Goal: Task Accomplishment & Management: Use online tool/utility

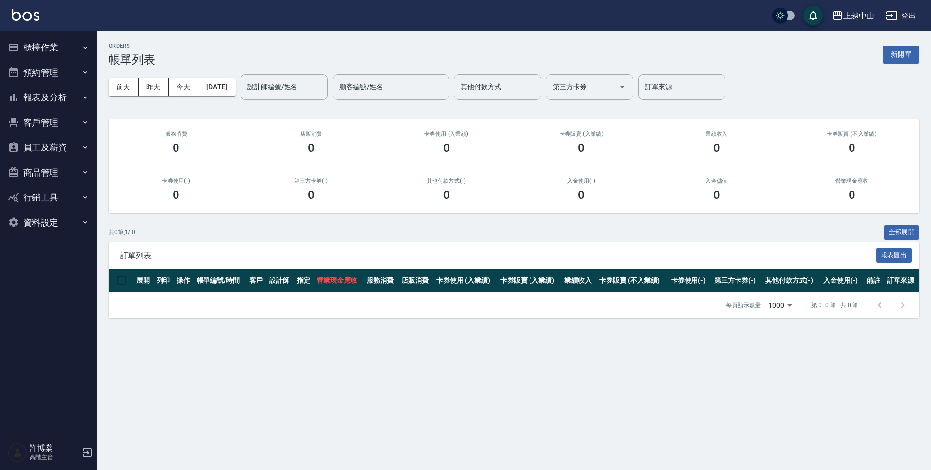
drag, startPoint x: 846, startPoint y: 175, endPoint x: 903, endPoint y: 55, distance: 133.2
click at [903, 55] on button "新開單" at bounding box center [901, 55] width 36 height 18
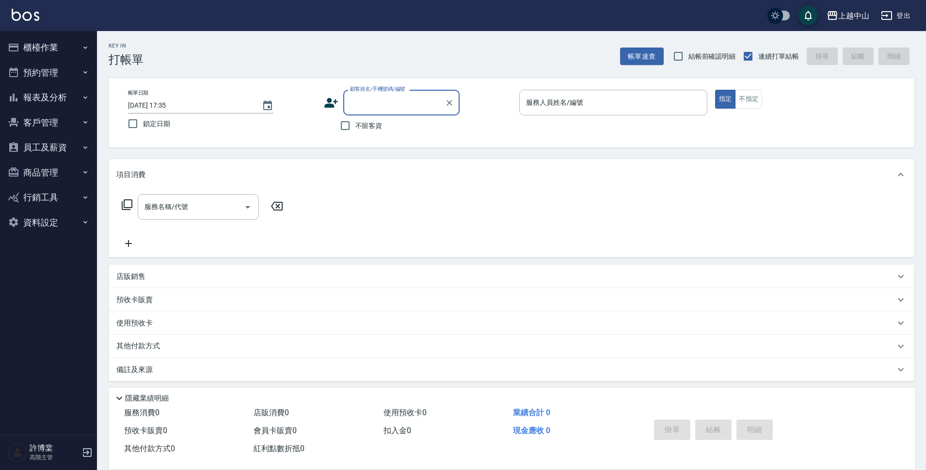
click at [372, 109] on input "顧客姓名/手機號碼/編號" at bounding box center [394, 102] width 93 height 17
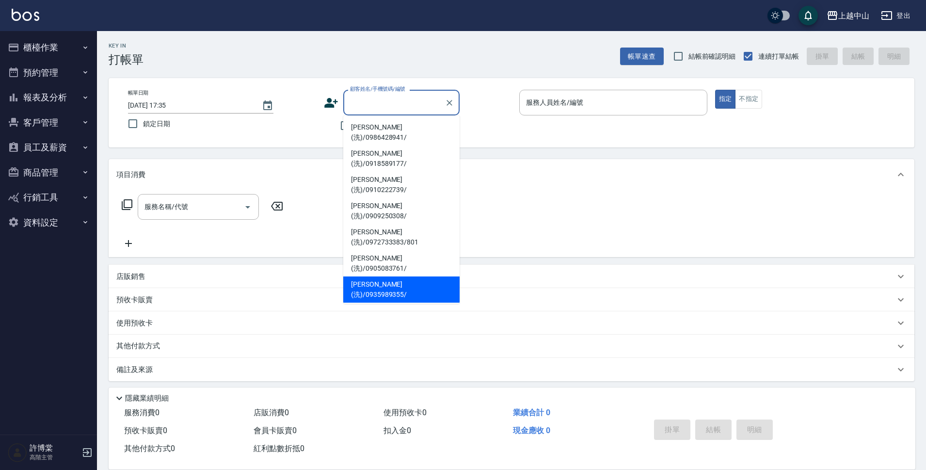
click at [419, 276] on li "[PERSON_NAME](洗)/0935989355/" at bounding box center [401, 289] width 116 height 26
type input "[PERSON_NAME](洗)/0935989355/"
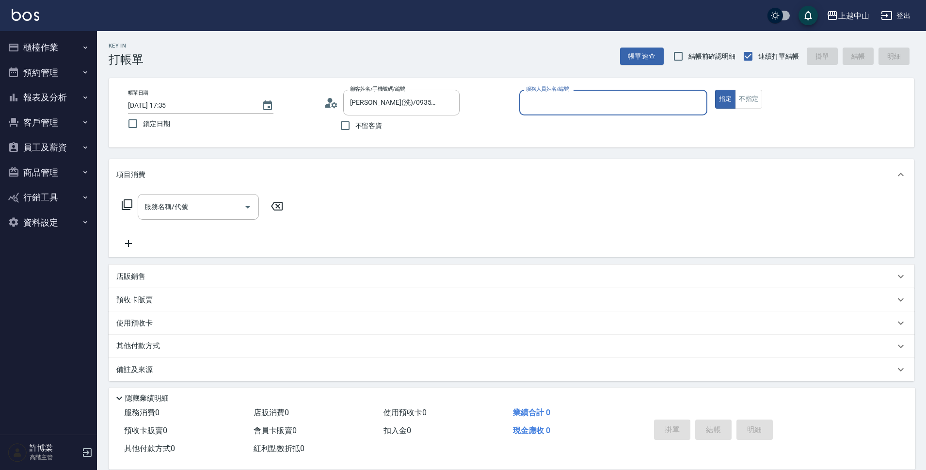
type input "NINI-4"
click at [715, 90] on button "指定" at bounding box center [725, 99] width 21 height 19
type button "true"
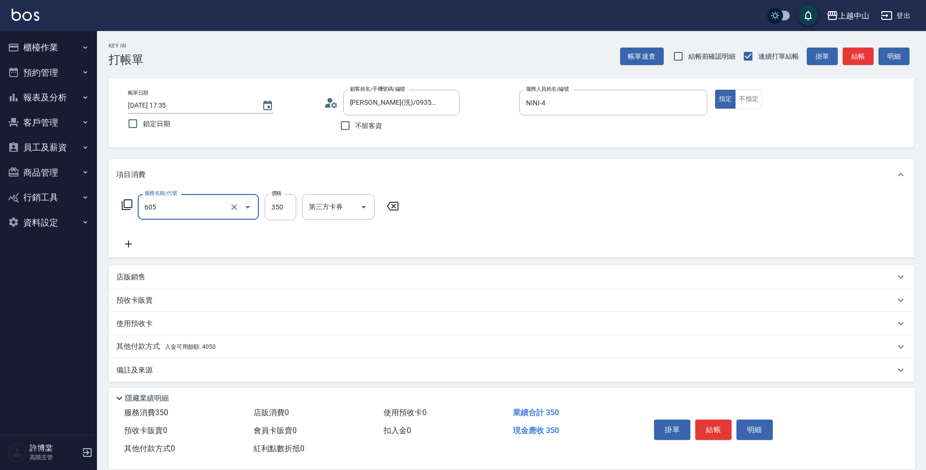
type input "洗髮 (女)(605)"
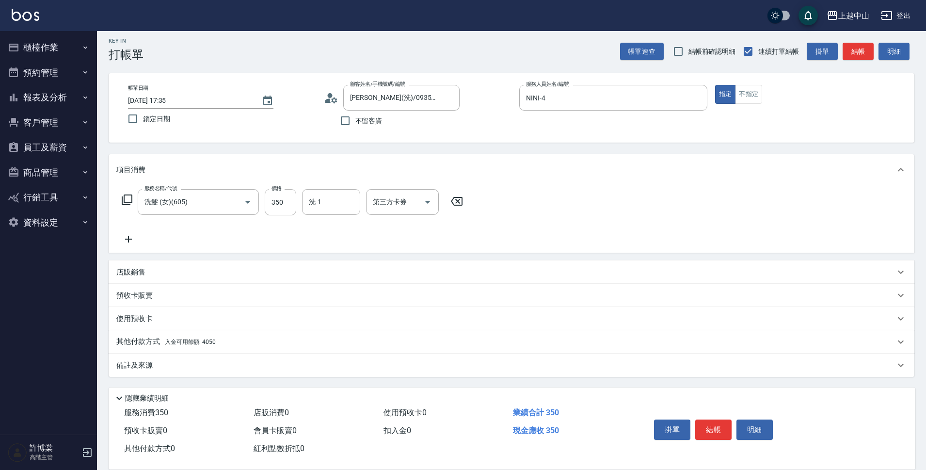
click at [225, 339] on div "其他付款方式 入金可用餘額: 4050" at bounding box center [505, 341] width 779 height 11
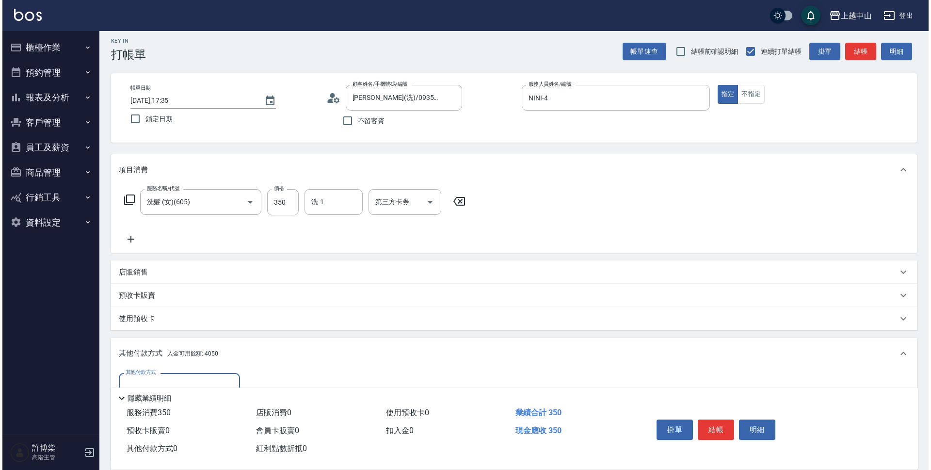
scroll to position [119, 0]
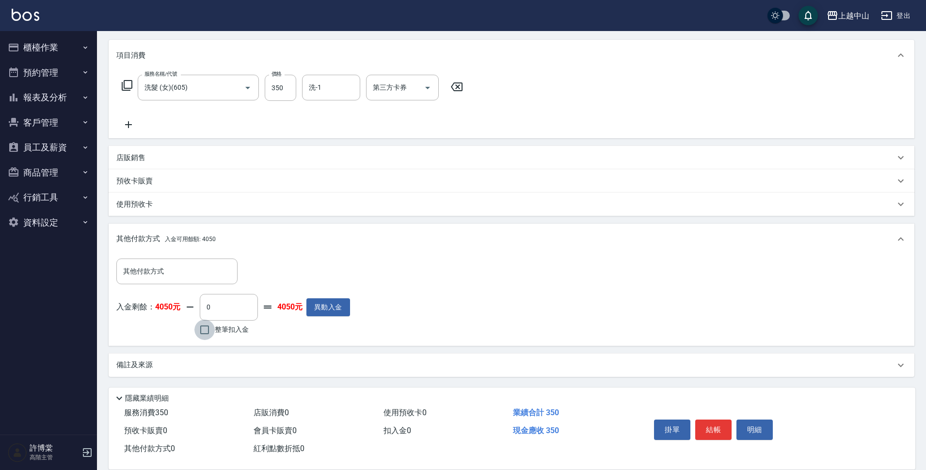
click at [200, 332] on input "整筆扣入金" at bounding box center [204, 329] width 20 height 20
checkbox input "true"
type input "350"
click at [762, 419] on button "明細" at bounding box center [754, 429] width 36 height 20
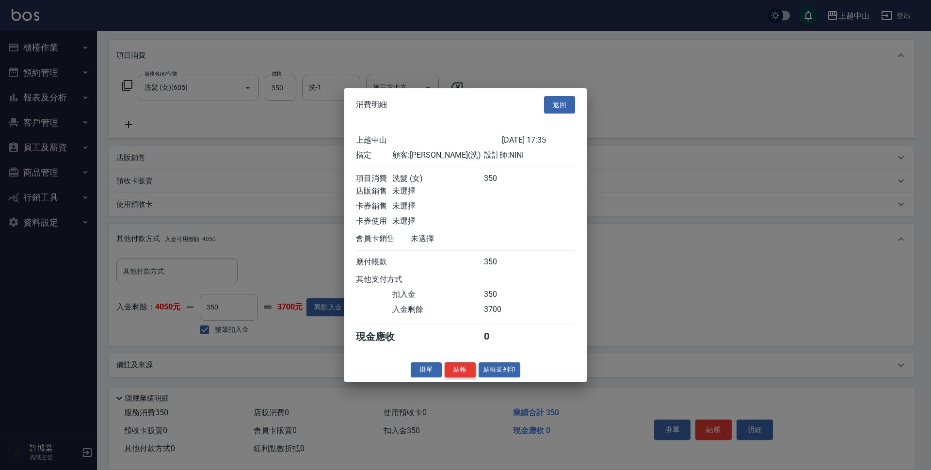
click at [457, 377] on button "結帳" at bounding box center [460, 369] width 31 height 15
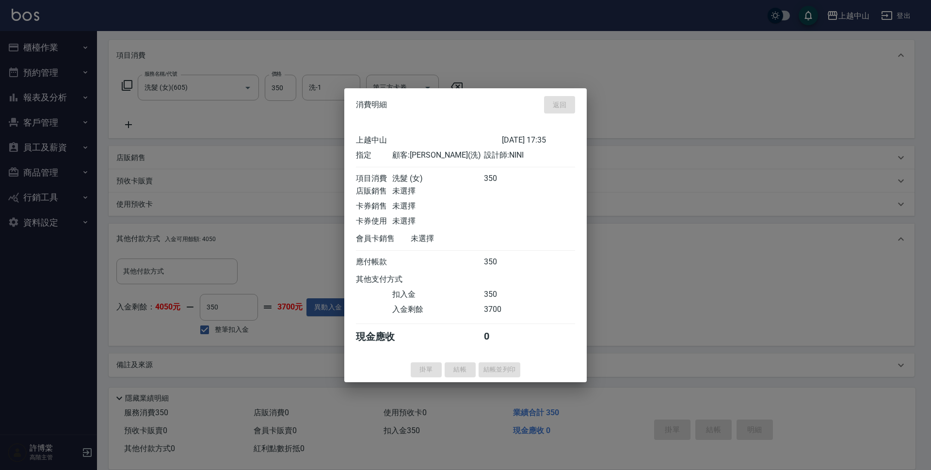
type input "[DATE] 17:36"
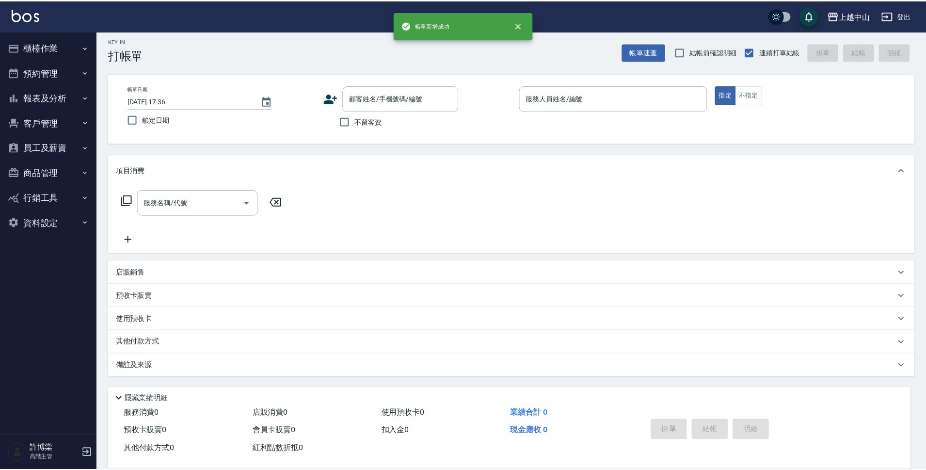
scroll to position [0, 0]
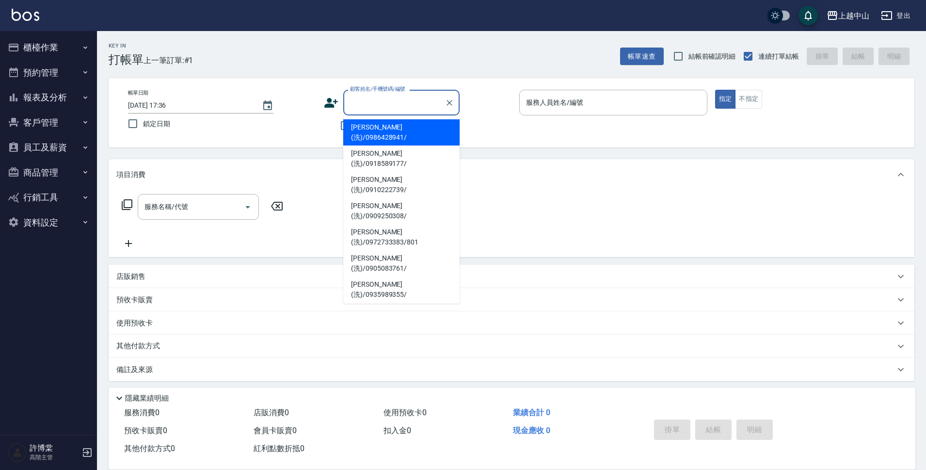
click at [357, 97] on input "顧客姓名/手機號碼/編號" at bounding box center [394, 102] width 93 height 17
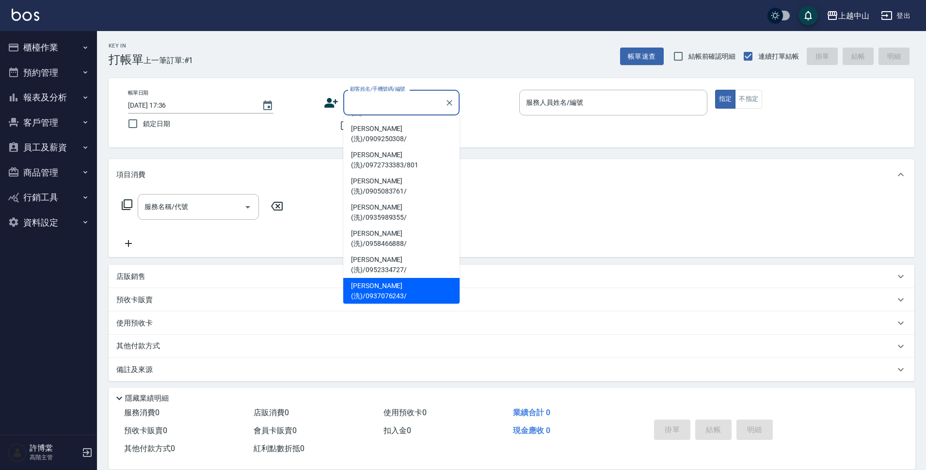
scroll to position [78, 0]
click at [451, 382] on li "[PERSON_NAME](洗)/0911770473/" at bounding box center [401, 395] width 116 height 26
type input "[PERSON_NAME](洗)/0911770473/"
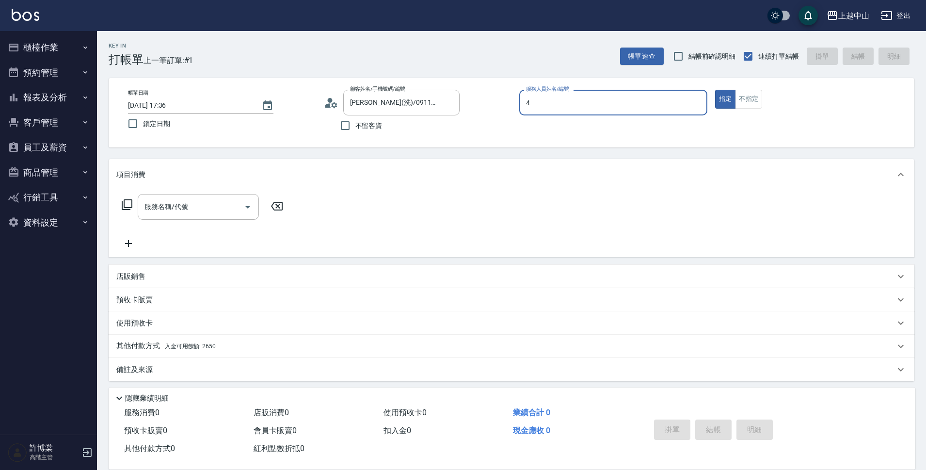
type input "NINI-4"
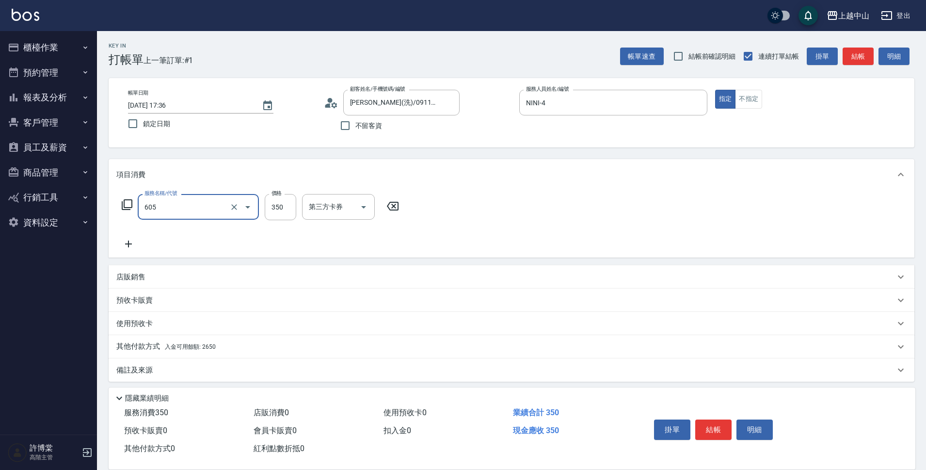
type input "洗髮 (女)(605)"
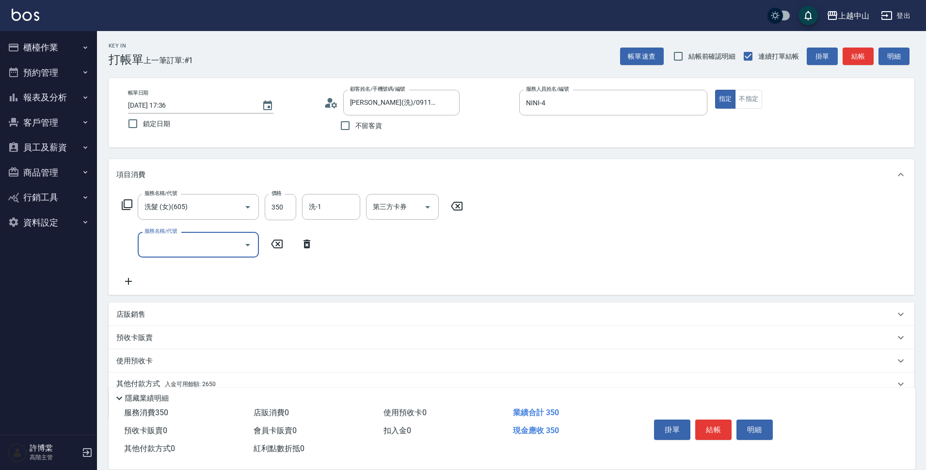
scroll to position [42, 0]
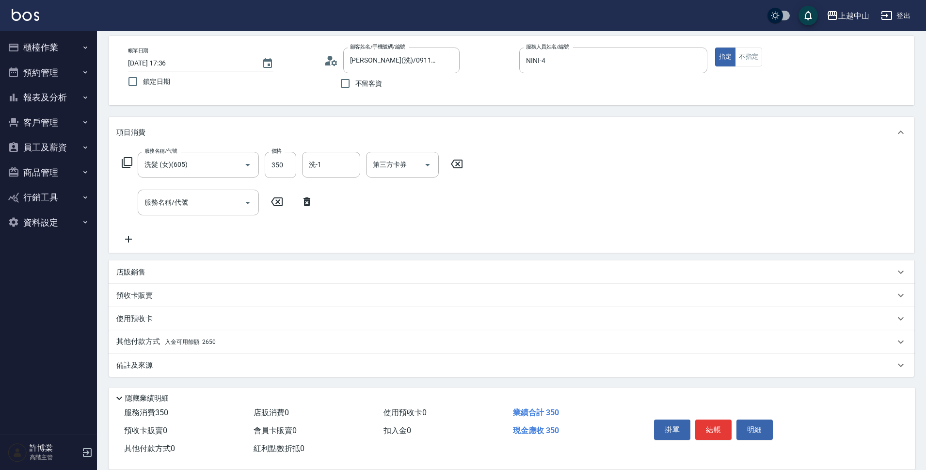
click at [197, 348] on div "其他付款方式 入金可用餘額: 2650" at bounding box center [512, 341] width 806 height 23
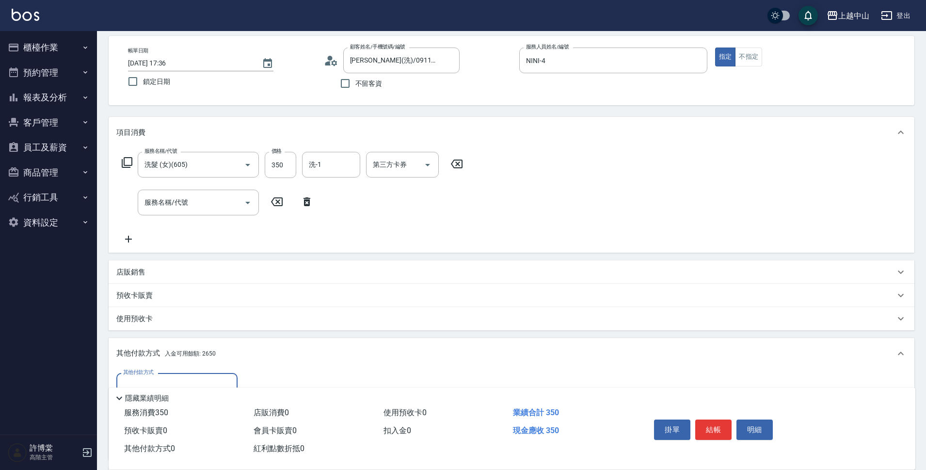
scroll to position [0, 0]
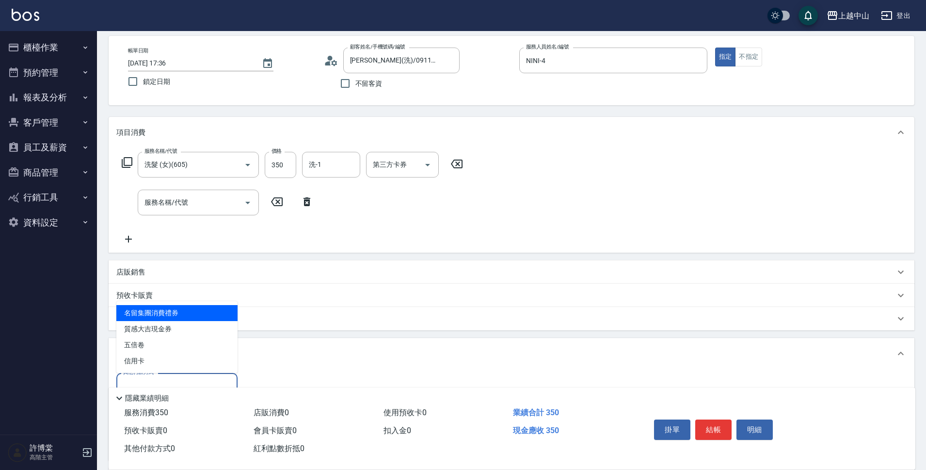
click at [203, 381] on input "其他付款方式" at bounding box center [177, 385] width 112 height 17
click at [443, 387] on div "隱藏業績明細" at bounding box center [512, 395] width 807 height 16
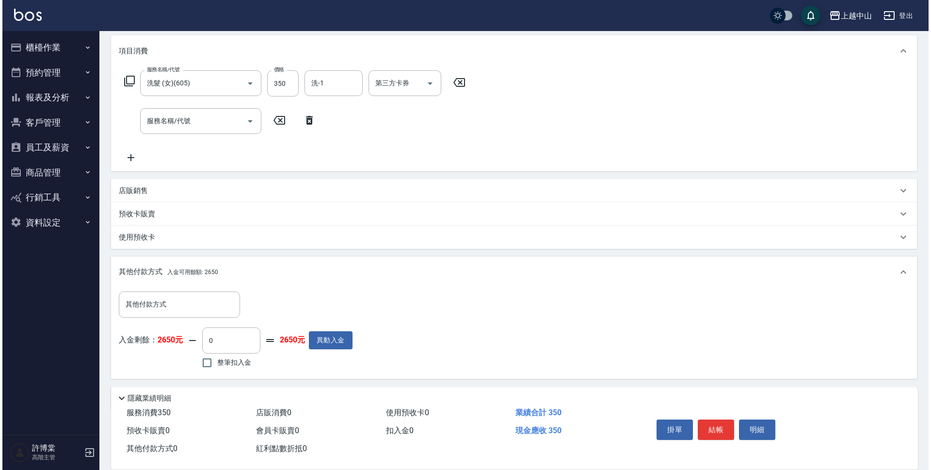
scroll to position [157, 0]
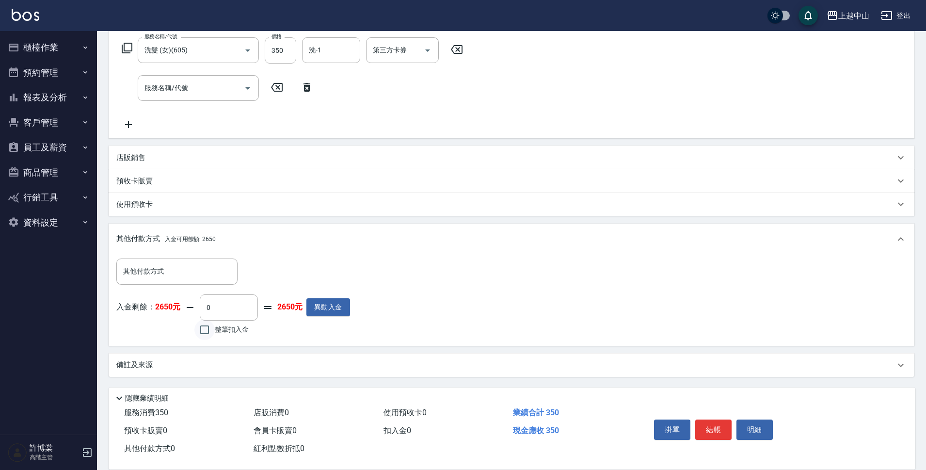
click at [209, 330] on input "整筆扣入金" at bounding box center [204, 329] width 20 height 20
checkbox input "true"
type input "350"
click at [760, 424] on button "明細" at bounding box center [754, 429] width 36 height 20
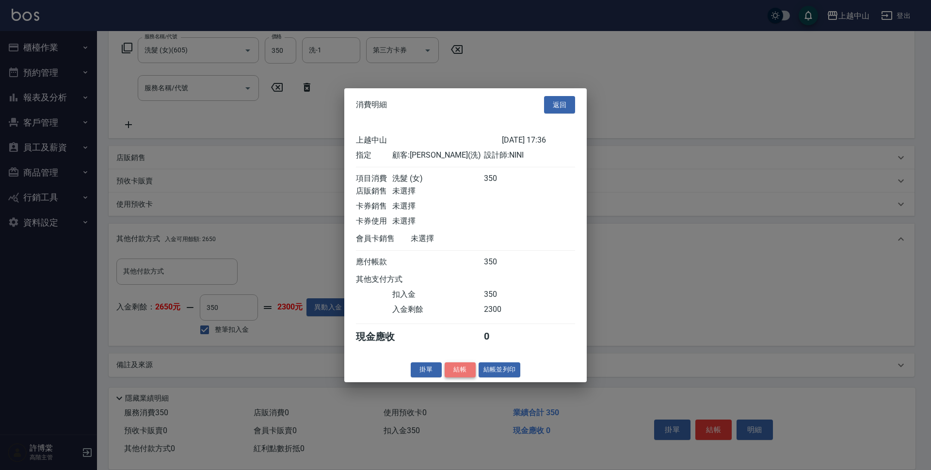
click at [456, 377] on button "結帳" at bounding box center [460, 369] width 31 height 15
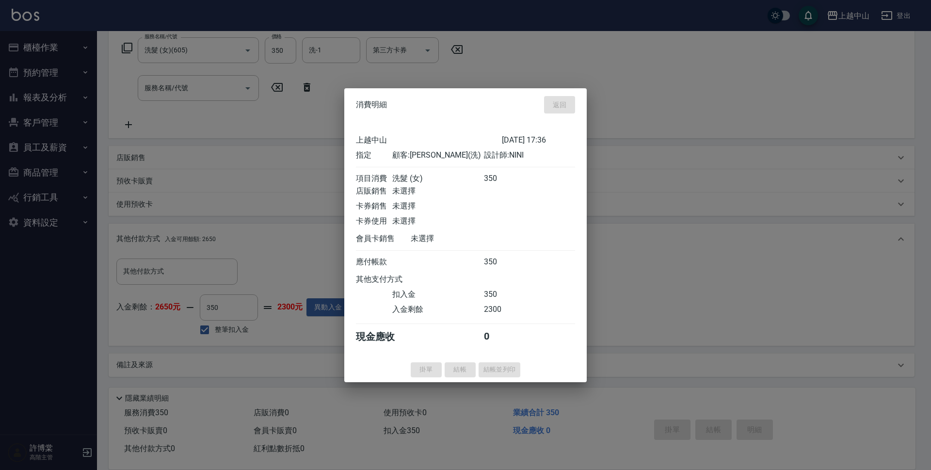
type input "[DATE] 17:37"
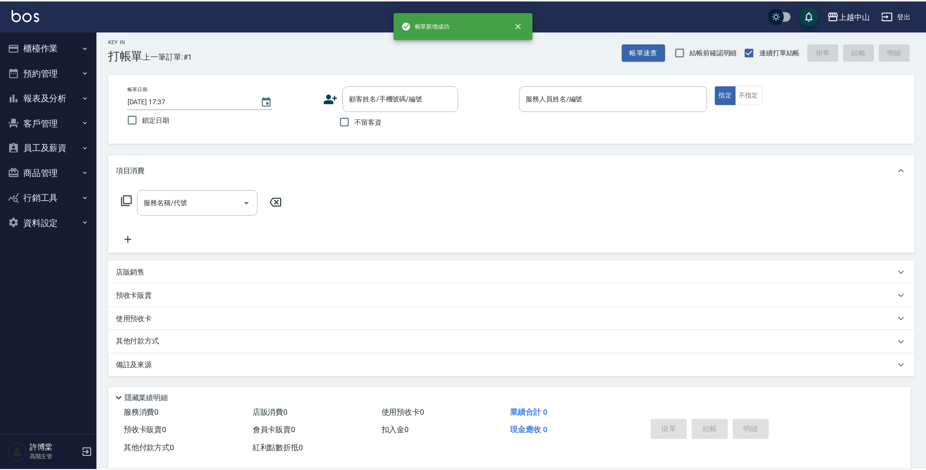
scroll to position [0, 0]
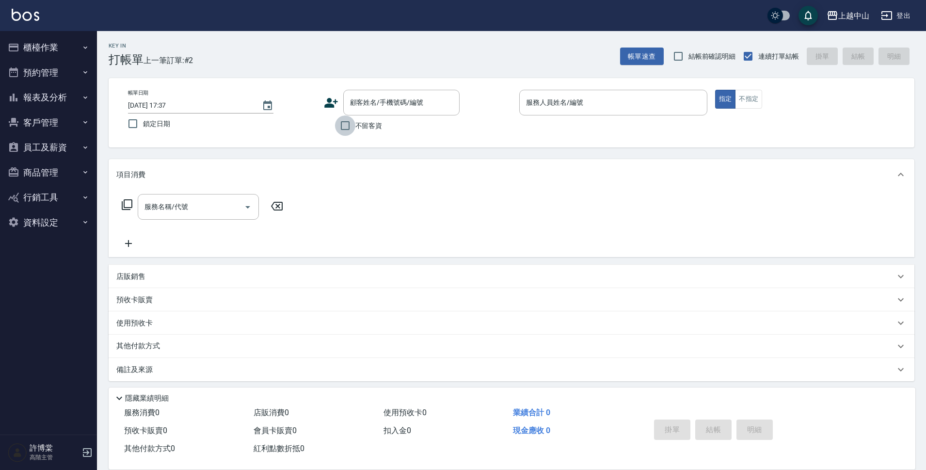
click at [350, 129] on input "不留客資" at bounding box center [345, 125] width 20 height 20
checkbox input "true"
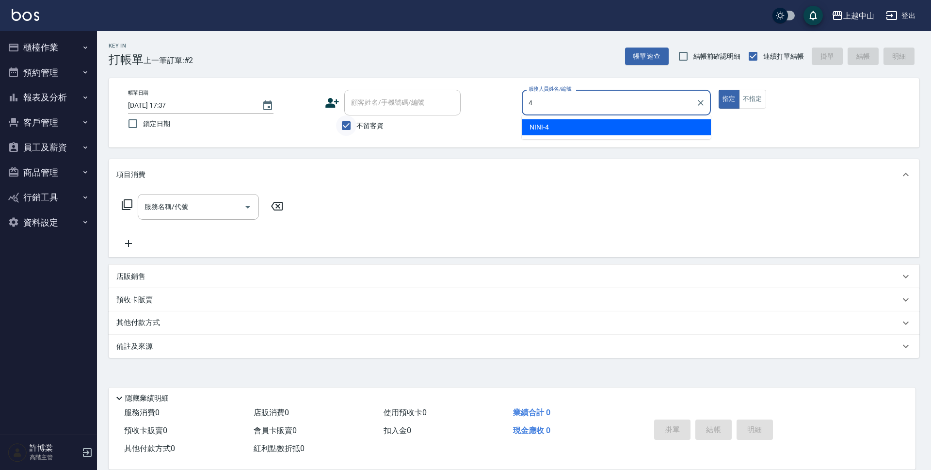
type input "NINI-4"
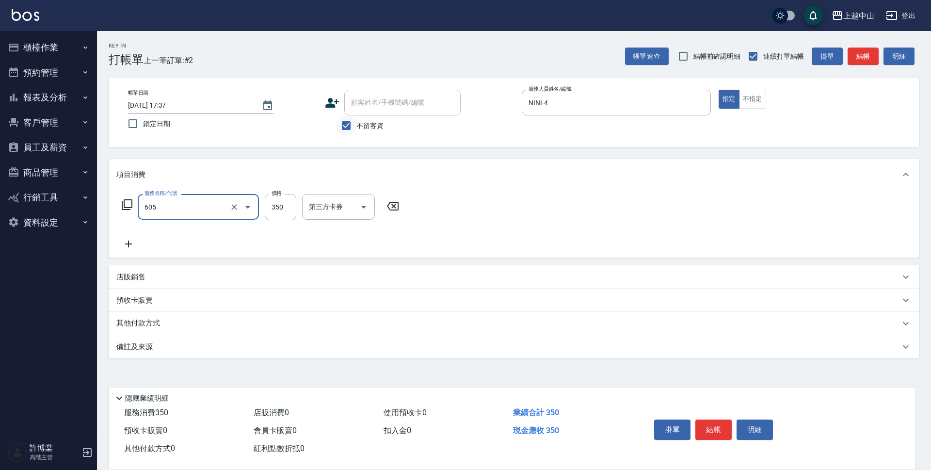
type input "洗髮 (女)(605)"
type input "400"
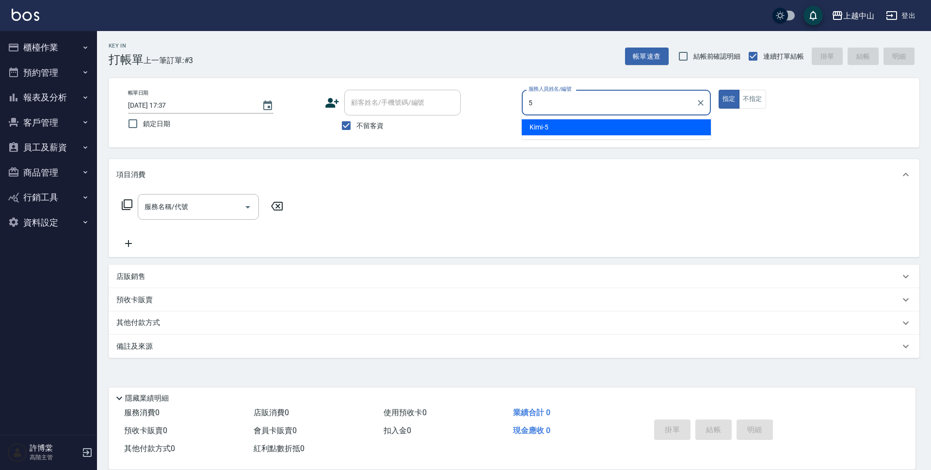
type input "Kimi-5"
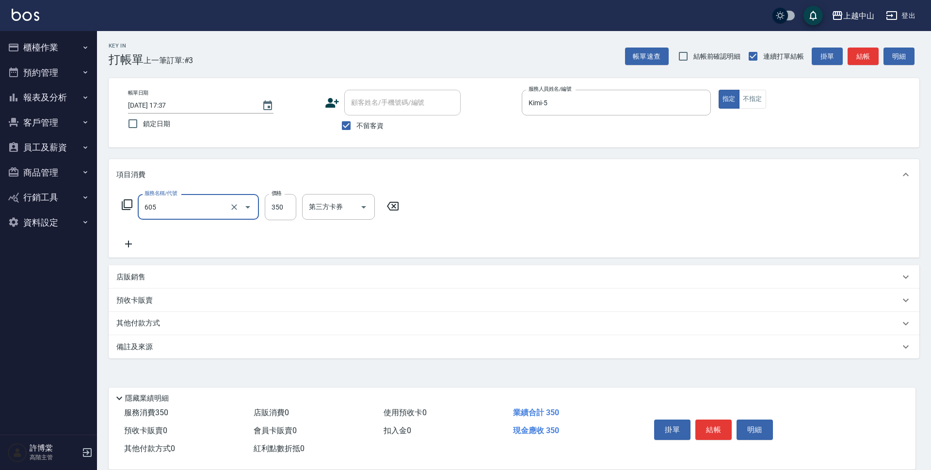
type input "洗髮 (女)(605)"
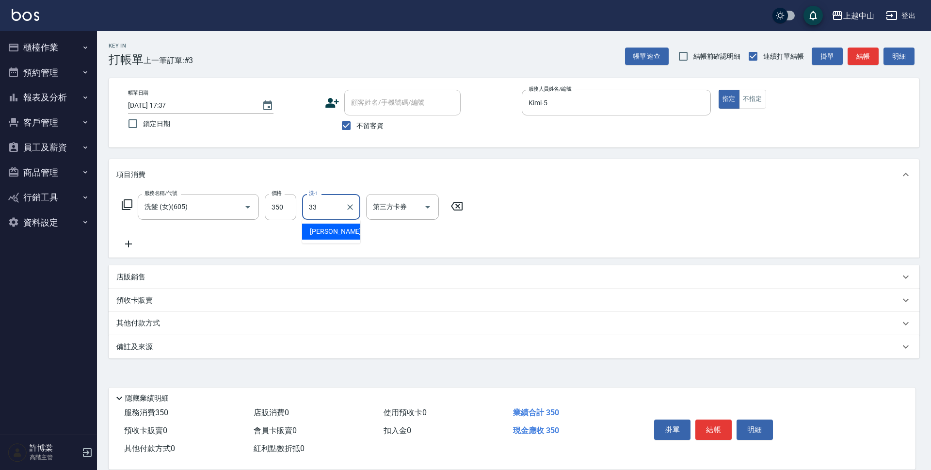
type input "[PERSON_NAME]-33"
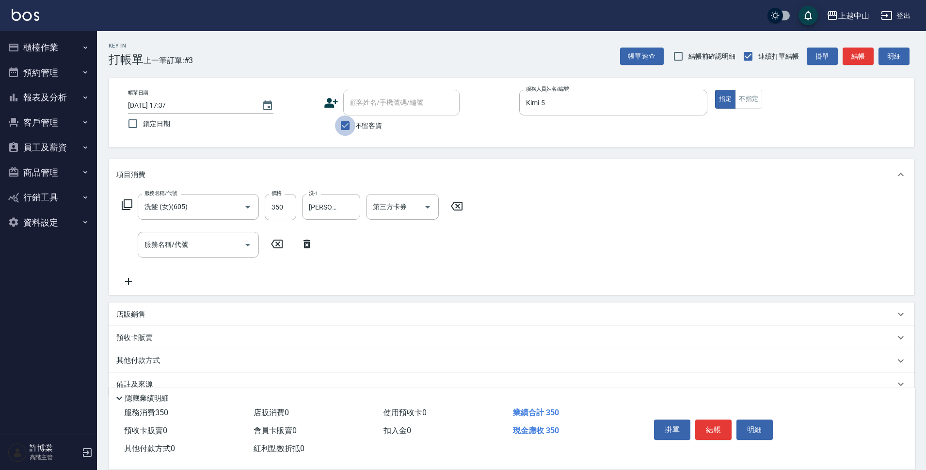
click at [347, 128] on input "不留客資" at bounding box center [345, 125] width 20 height 20
checkbox input "false"
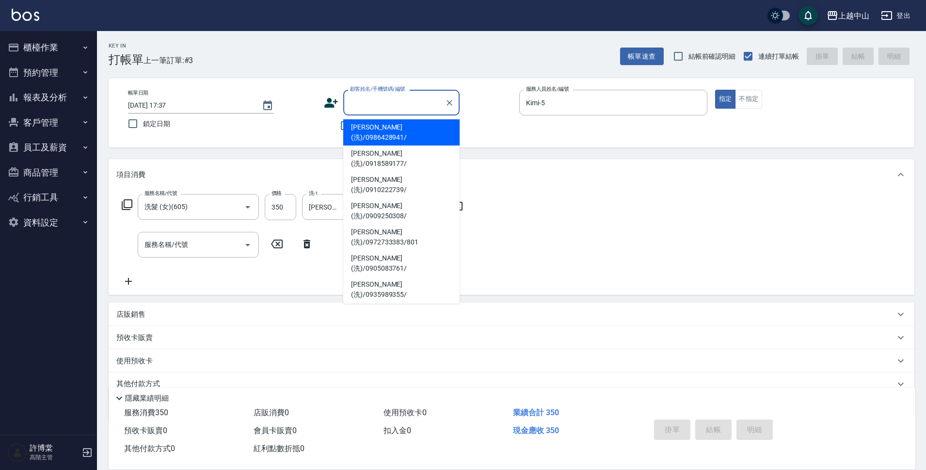
click at [388, 95] on div "顧客姓名/手機號碼/編號 顧客姓名/手機號碼/編號" at bounding box center [401, 103] width 116 height 26
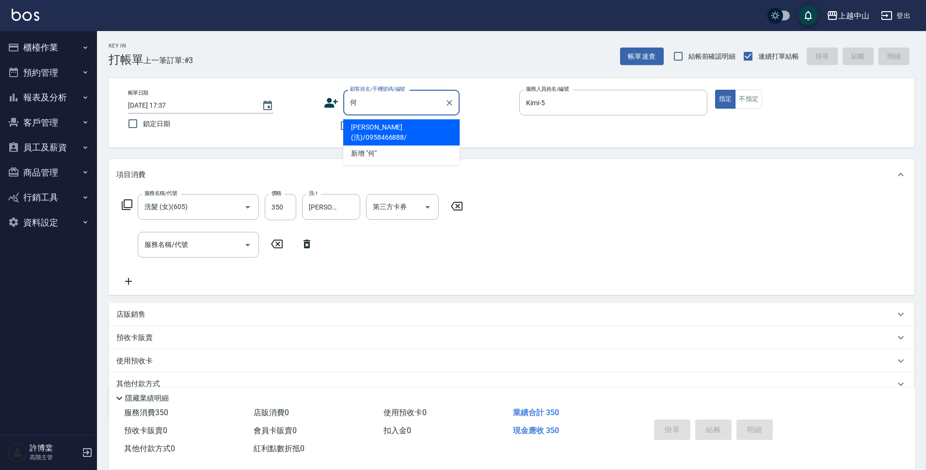
click at [450, 134] on li "[PERSON_NAME](洗)/0958466888/" at bounding box center [401, 132] width 116 height 26
type input "[PERSON_NAME](洗)/0958466888/"
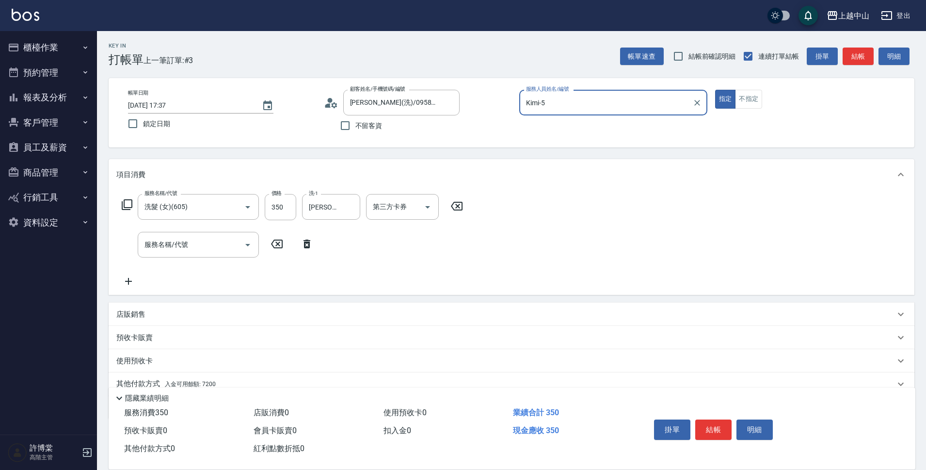
scroll to position [42, 0]
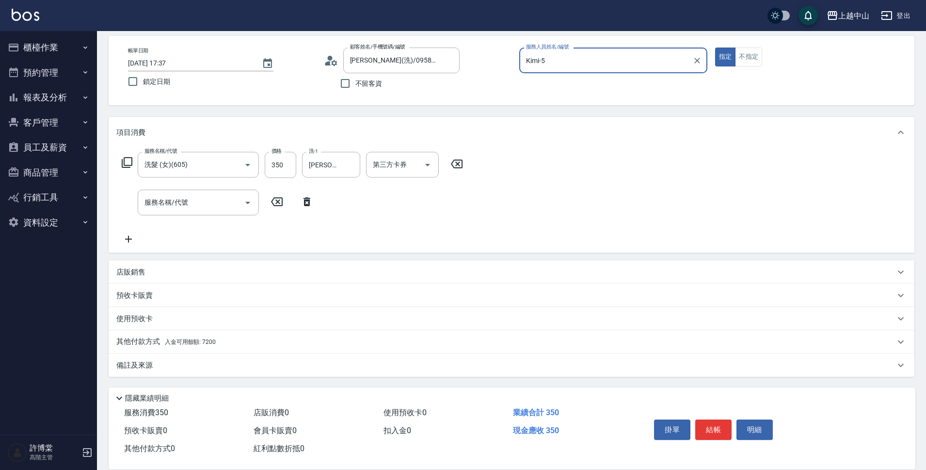
drag, startPoint x: 921, startPoint y: 386, endPoint x: 930, endPoint y: 489, distance: 102.7
click at [926, 469] on html "上越中山 登出 櫃檯作業 打帳單 帳單列表 掛單列表 座位開單 營業儀表板 現金收支登錄 高階收支登錄 材料自購登錄 每日結帳 排班表 現場電腦打卡 掃碼打卡…" at bounding box center [463, 214] width 926 height 512
click at [207, 346] on p "其他付款方式 入金可用餘額: 7200" at bounding box center [165, 341] width 99 height 11
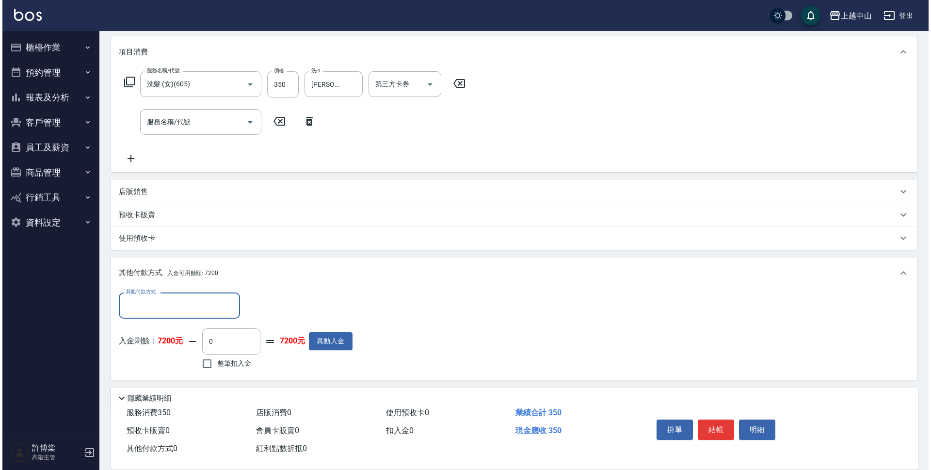
scroll to position [157, 0]
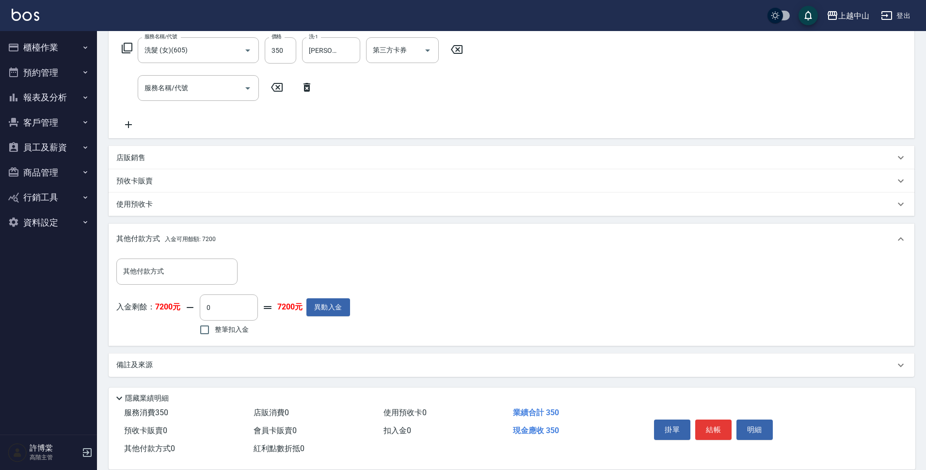
click at [215, 329] on span "整筆扣入金" at bounding box center [232, 329] width 34 height 10
click at [215, 329] on input "整筆扣入金" at bounding box center [204, 329] width 20 height 20
checkbox input "true"
type input "350"
click at [747, 423] on button "明細" at bounding box center [754, 429] width 36 height 20
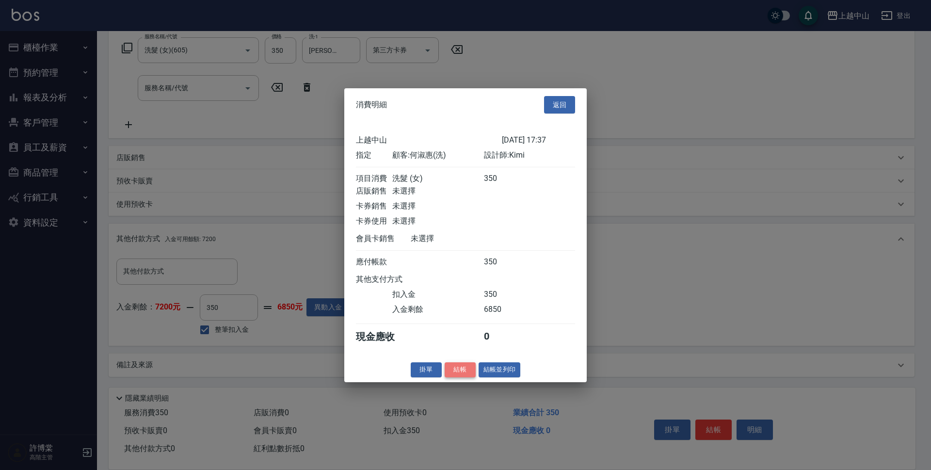
click at [461, 376] on button "結帳" at bounding box center [460, 369] width 31 height 15
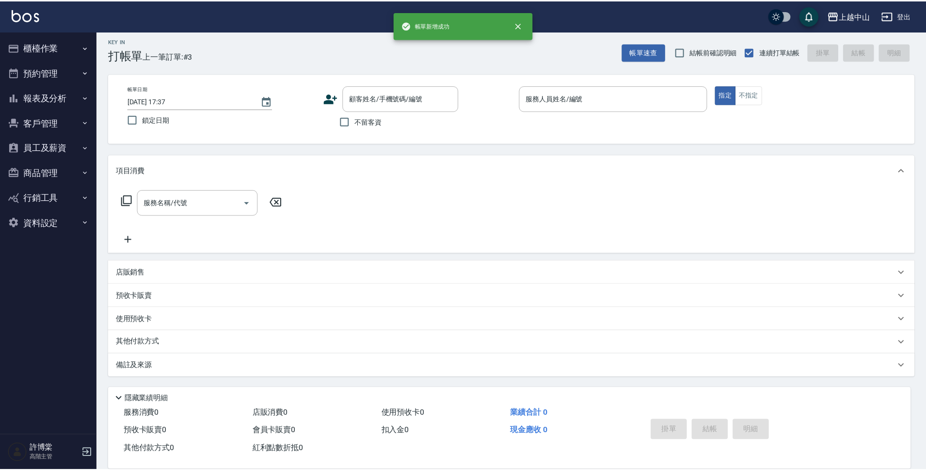
scroll to position [0, 0]
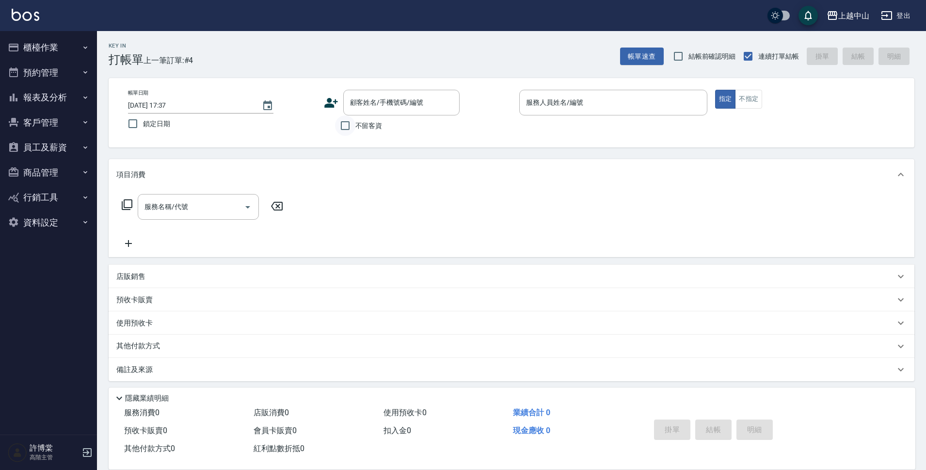
click at [340, 131] on input "不留客資" at bounding box center [345, 125] width 20 height 20
checkbox input "true"
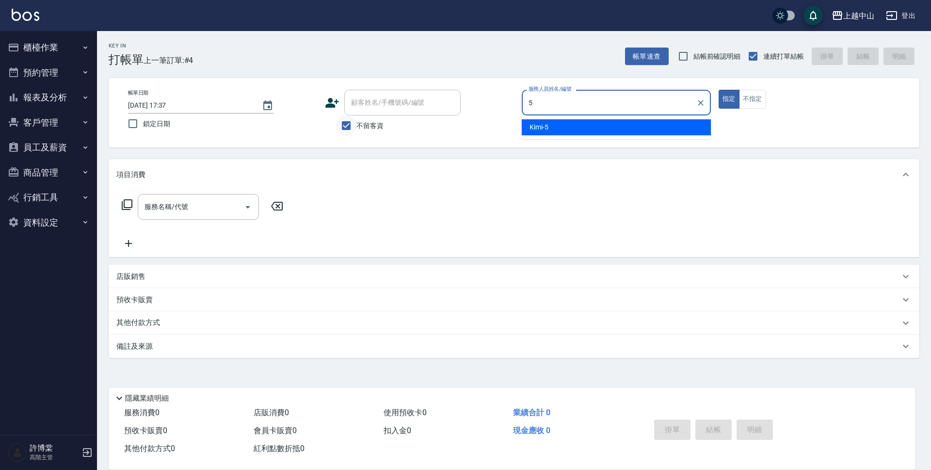
type input "Kimi-5"
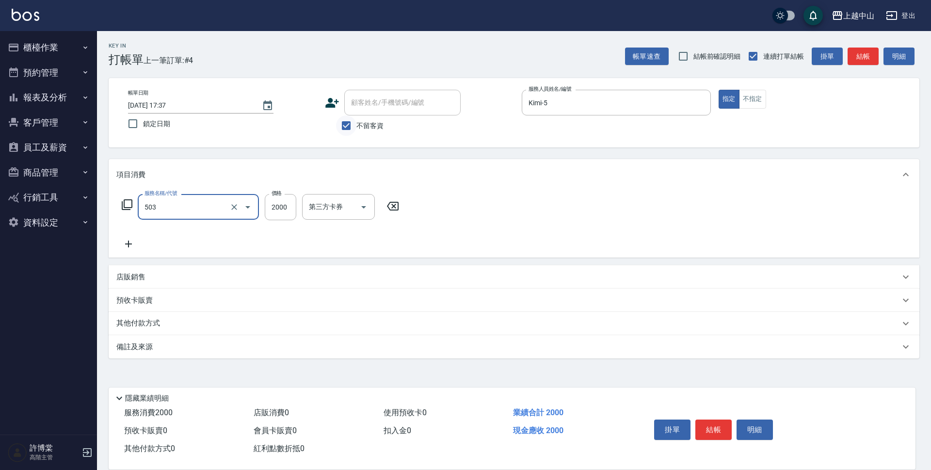
type input "染髮2000以下(503)"
type input "1300"
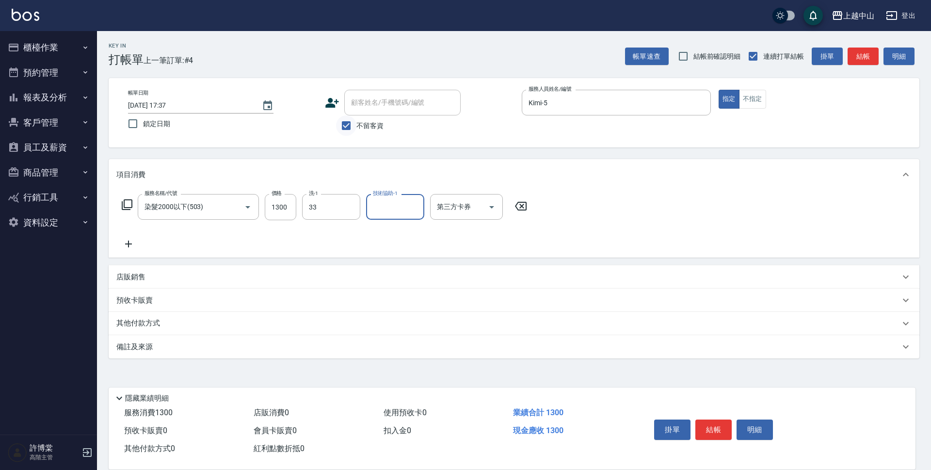
type input "[PERSON_NAME]-33"
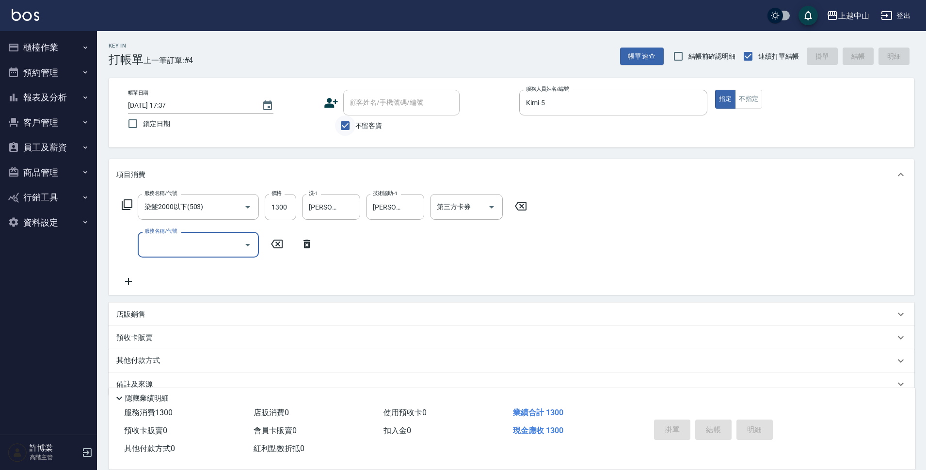
type input "[DATE] 17:38"
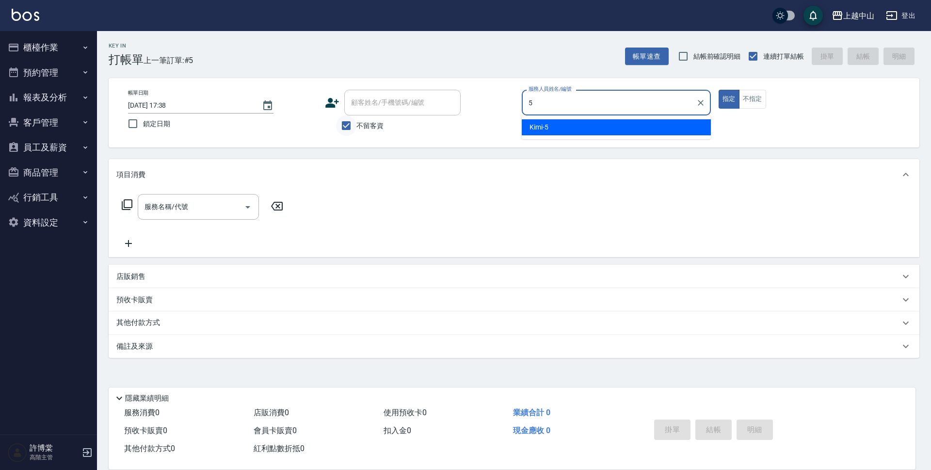
type input "Kimi-5"
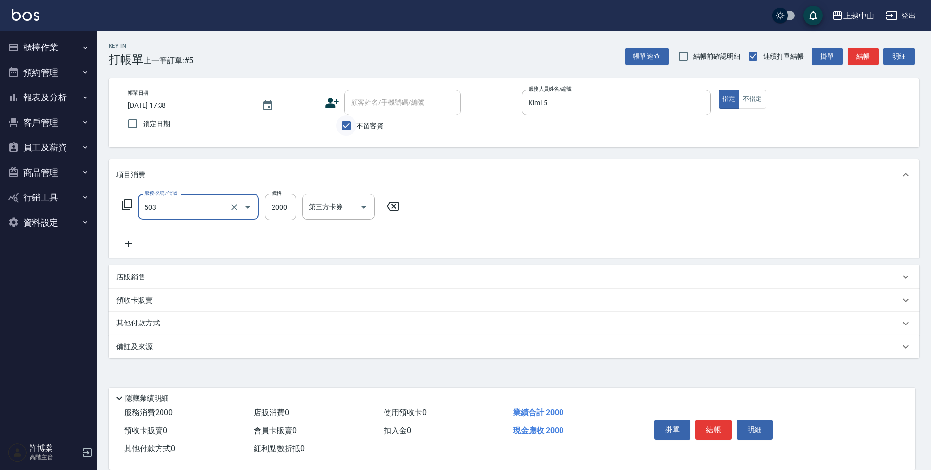
type input "染髮2000以下(503)"
type input "1300"
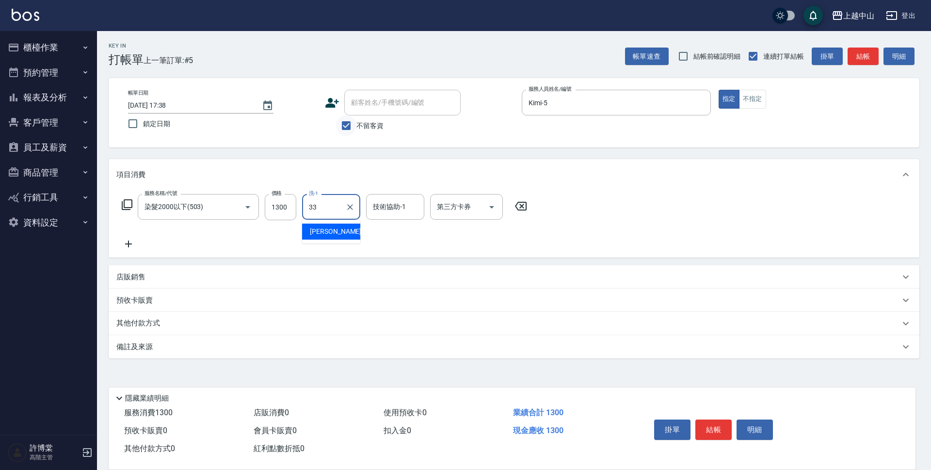
type input "[PERSON_NAME]-33"
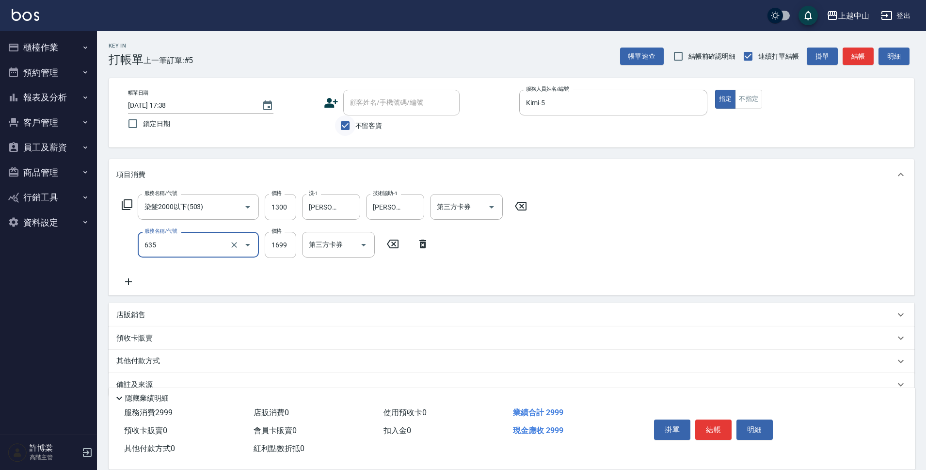
type input "兩段自備單次(635)"
type input "999"
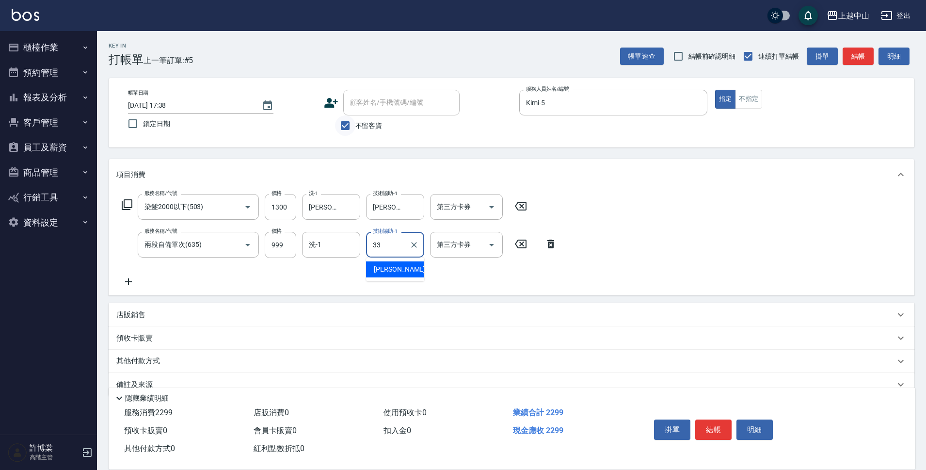
type input "[PERSON_NAME]-33"
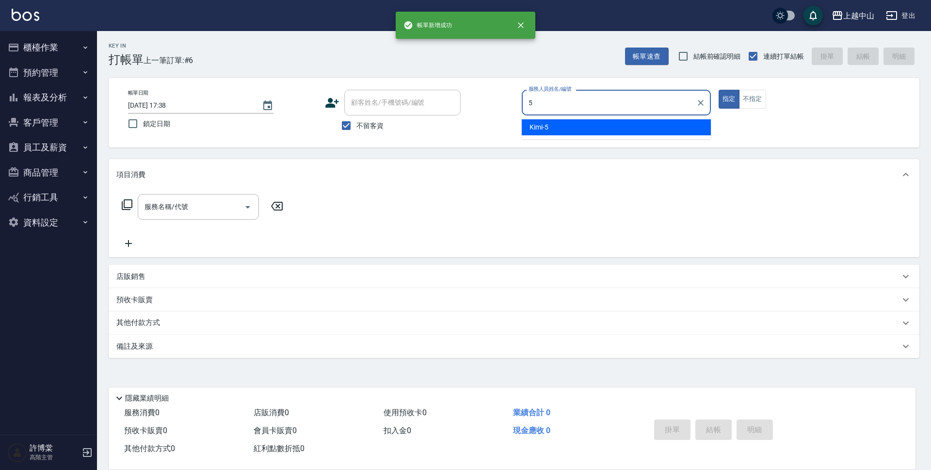
type input "Kimi-5"
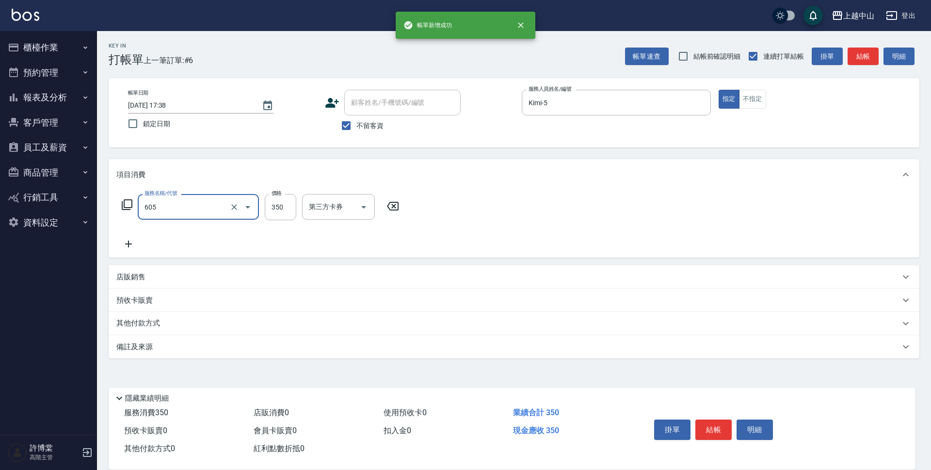
type input "洗髮 (女)(605)"
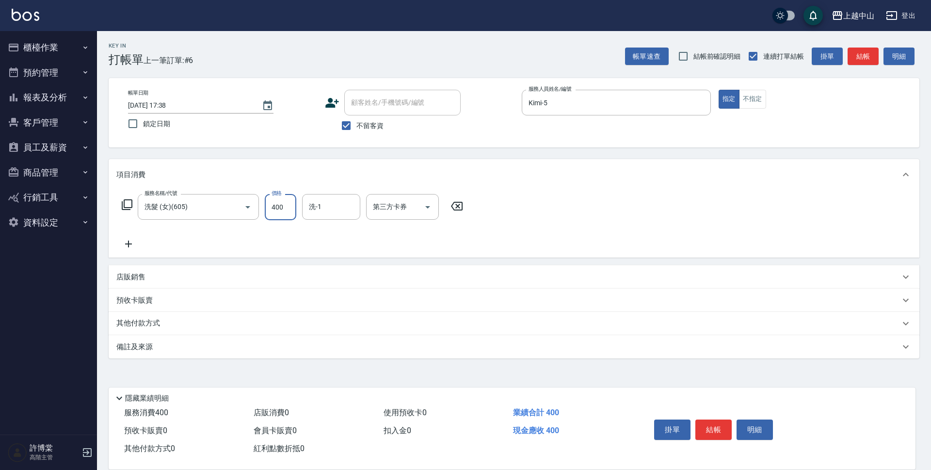
type input "400"
type input "[PERSON_NAME]-33"
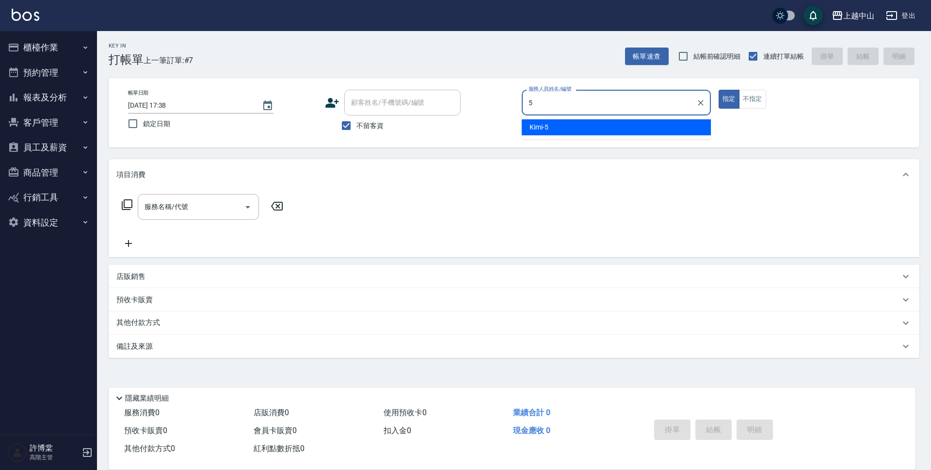
type input "Kimi-5"
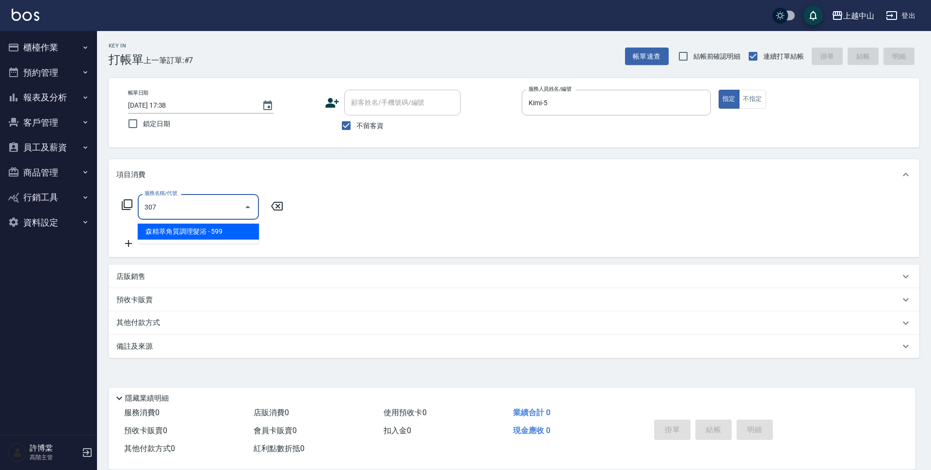
type input "森精萃角質調理髮浴(307)"
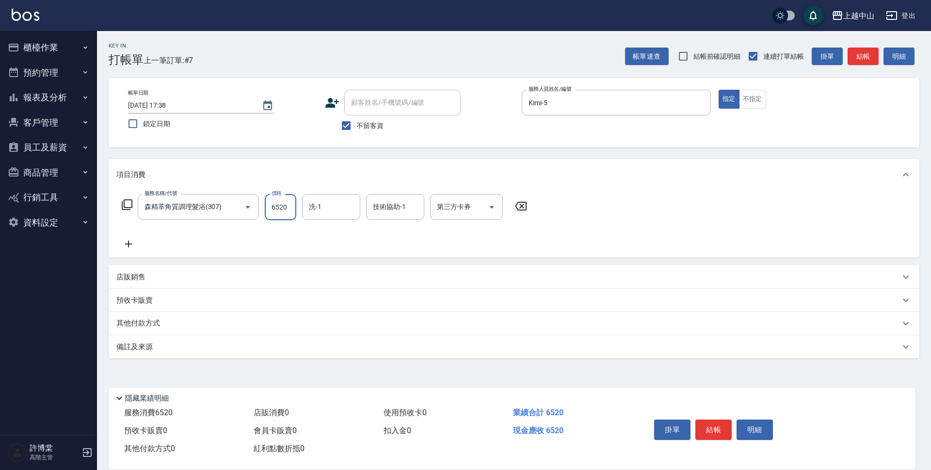
click at [282, 210] on input "6520" at bounding box center [281, 207] width 32 height 26
type input "650"
type input "[PERSON_NAME]-33"
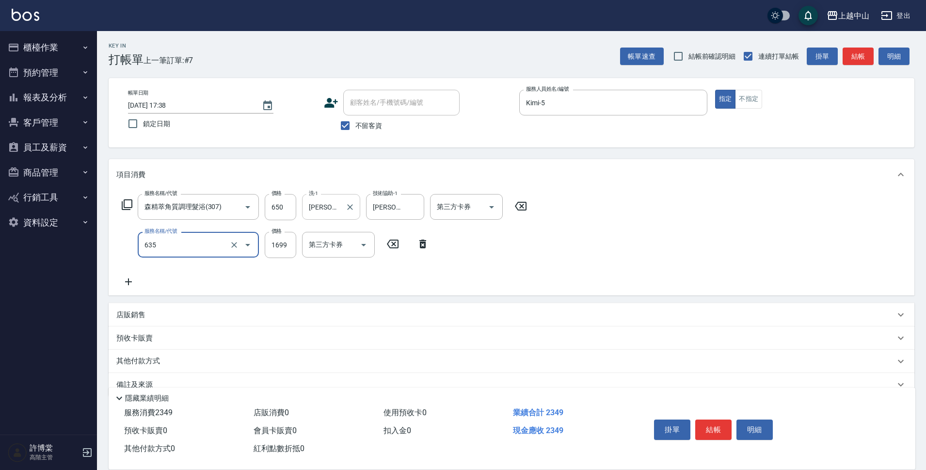
type input "兩段自備單次(635)"
type input "1800"
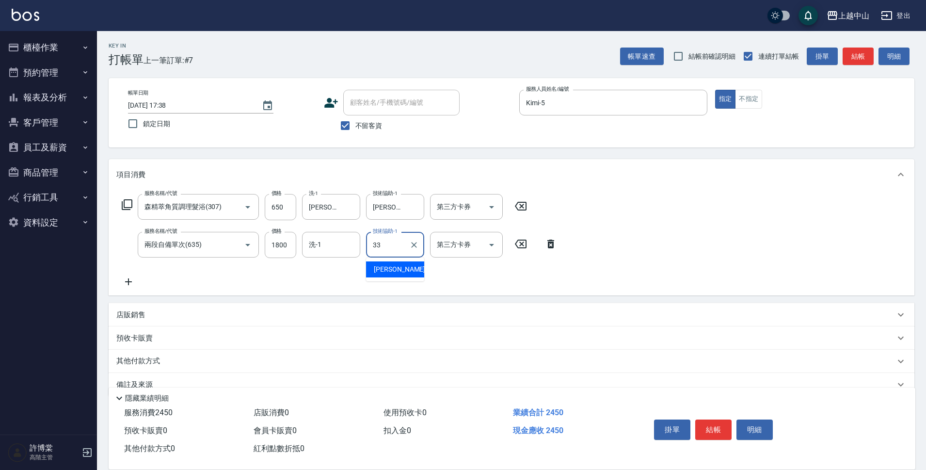
type input "[PERSON_NAME]-33"
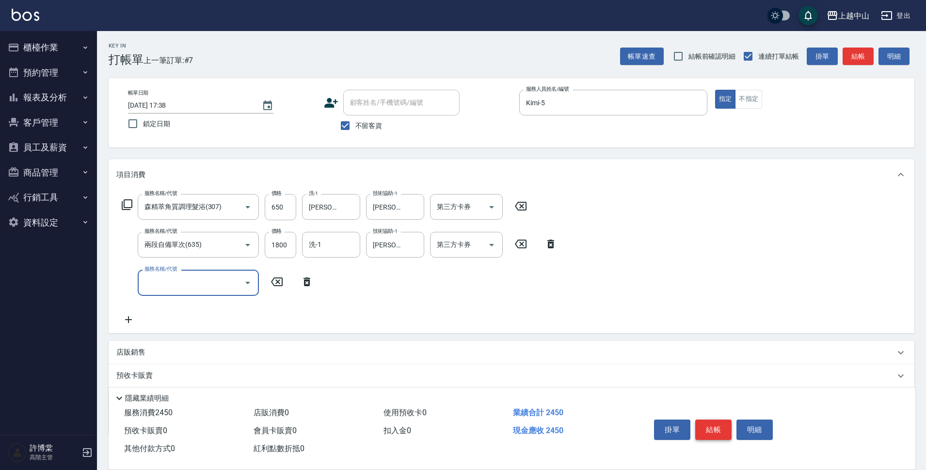
click at [702, 423] on button "結帳" at bounding box center [713, 429] width 36 height 20
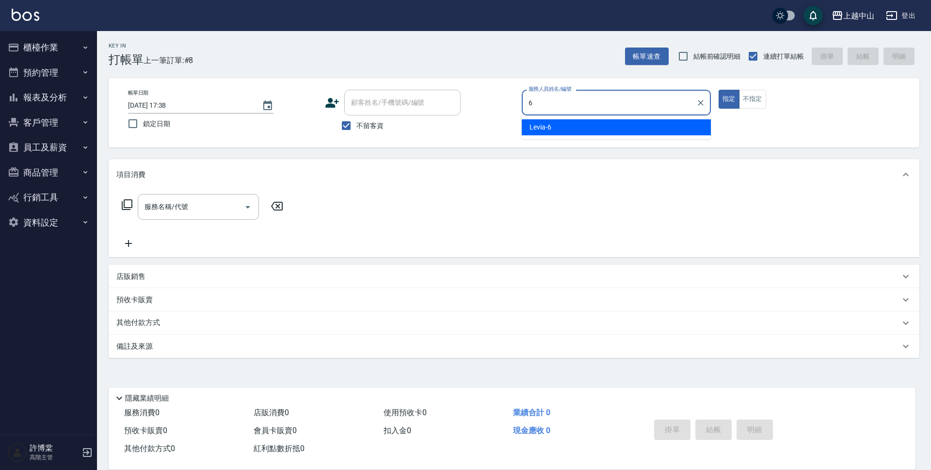
type input "Levia-6"
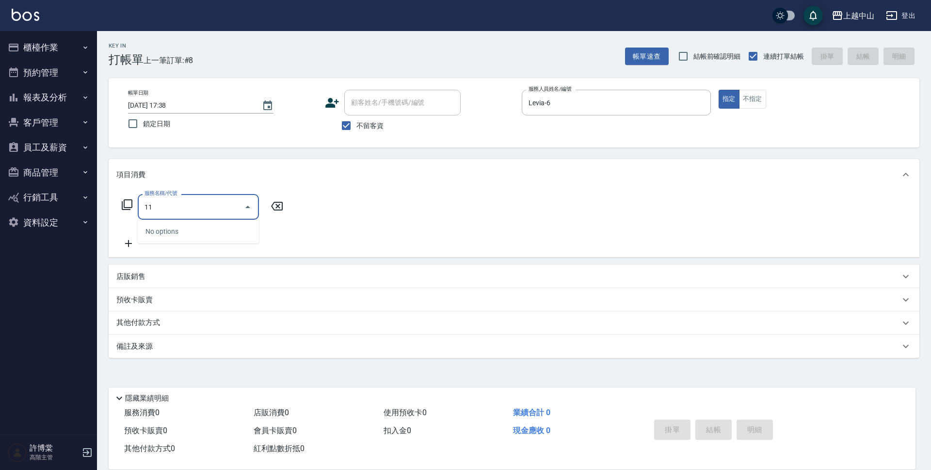
type input "1"
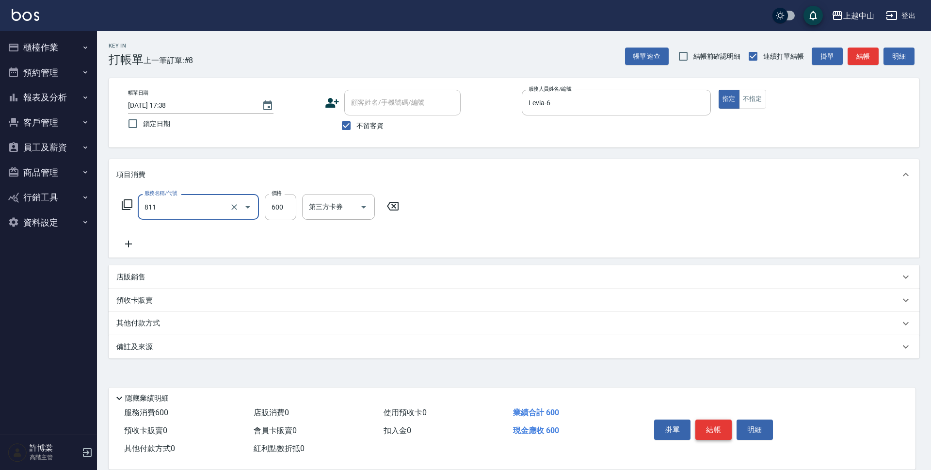
type input "洗+剪(811)"
type input "500"
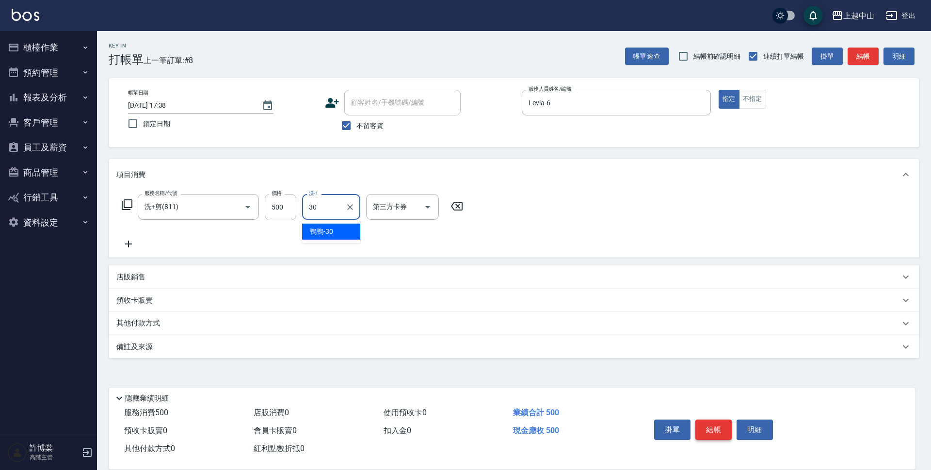
type input "鴨鴨-30"
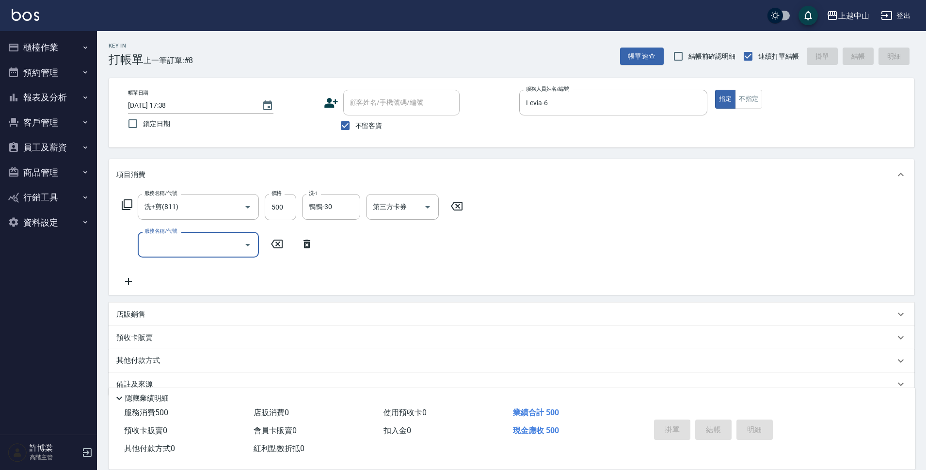
type input "[DATE] 17:39"
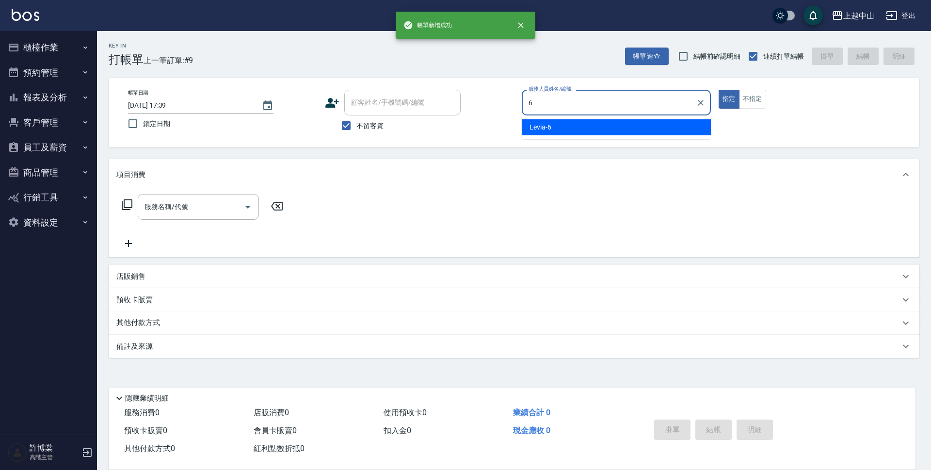
type input "Levia-6"
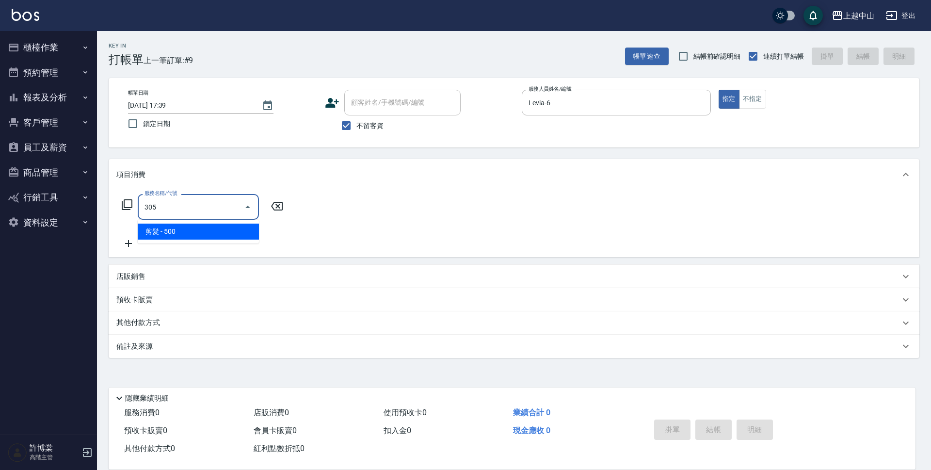
type input "剪髮(305)"
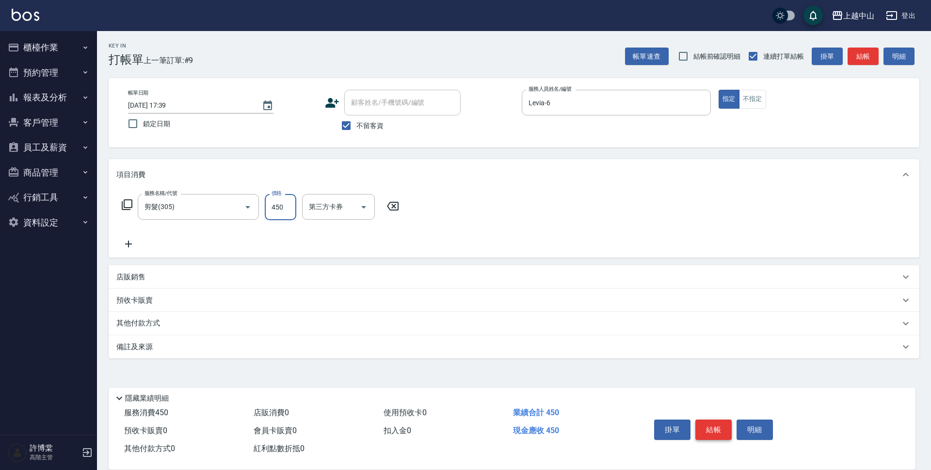
type input "450"
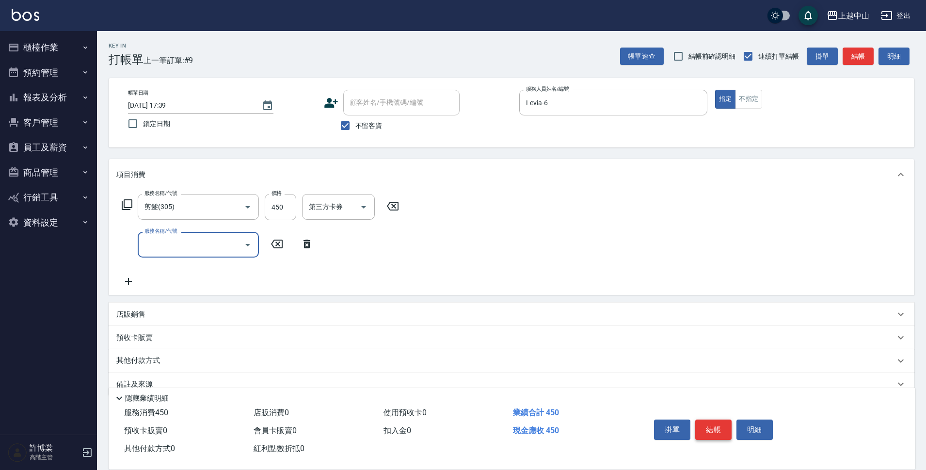
type input "1"
type input "3"
type input "染髮2000以下(503)"
type input "1099"
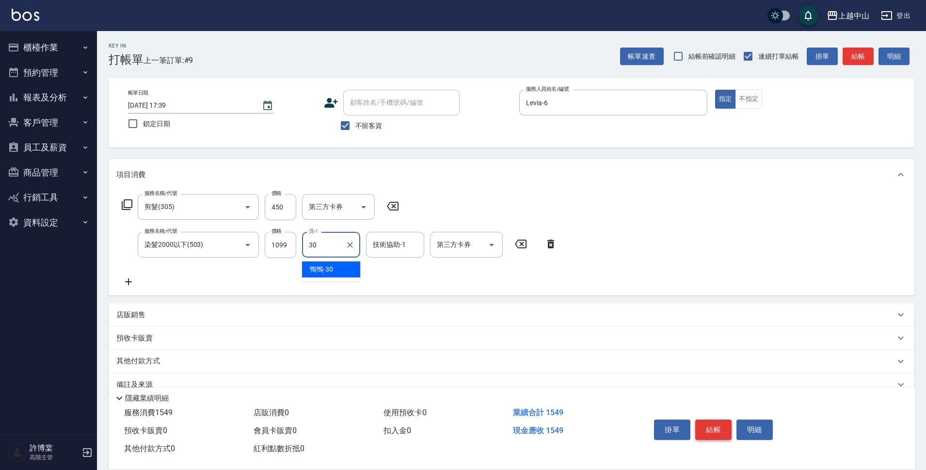
type input "鴨鴨-30"
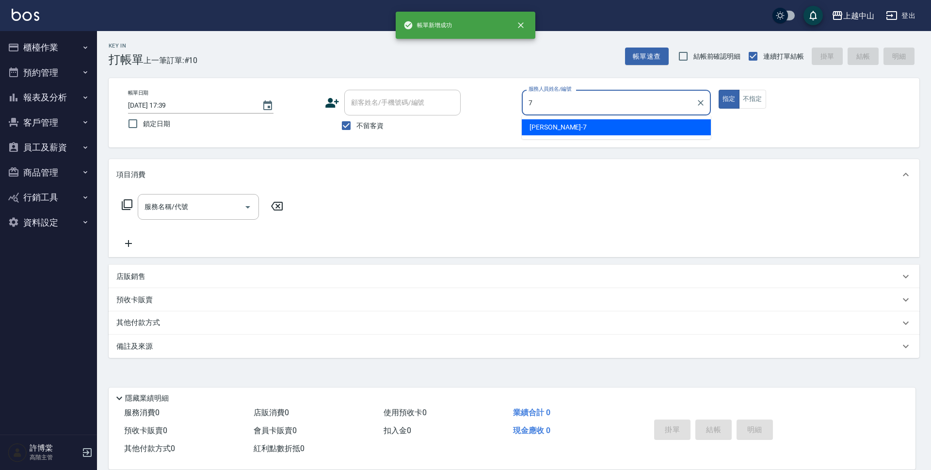
type input "[PERSON_NAME]-7"
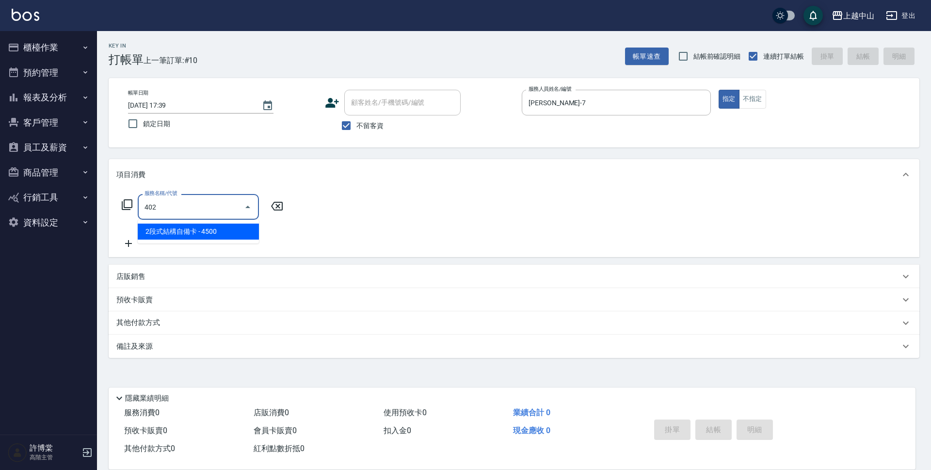
type input "2段式結構自備卡(402)"
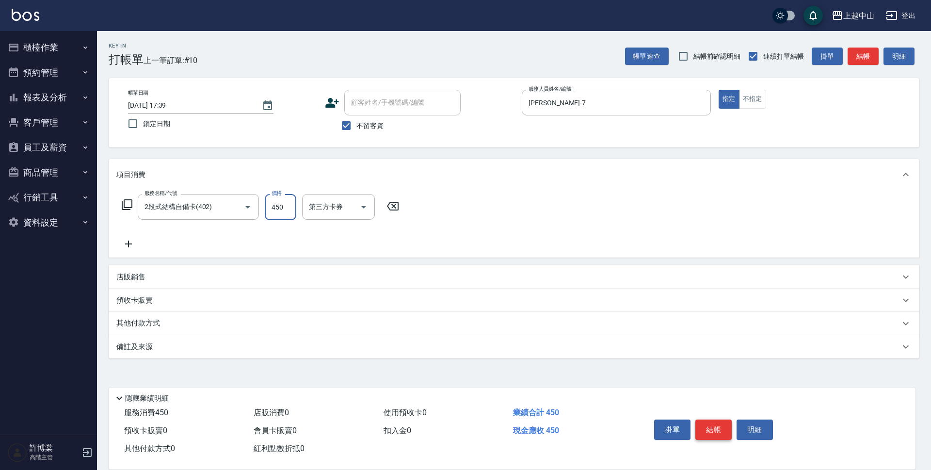
type input "4500"
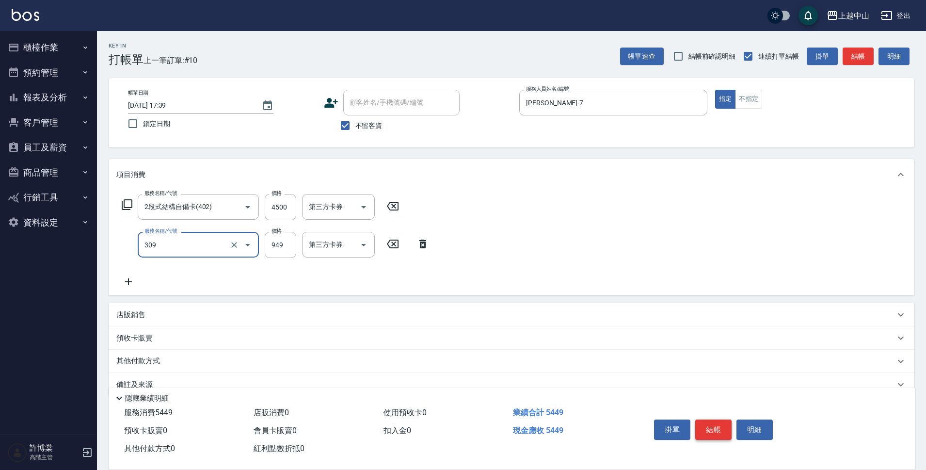
type input "森精萃舒壓調理髮浴(309)"
type input "1000"
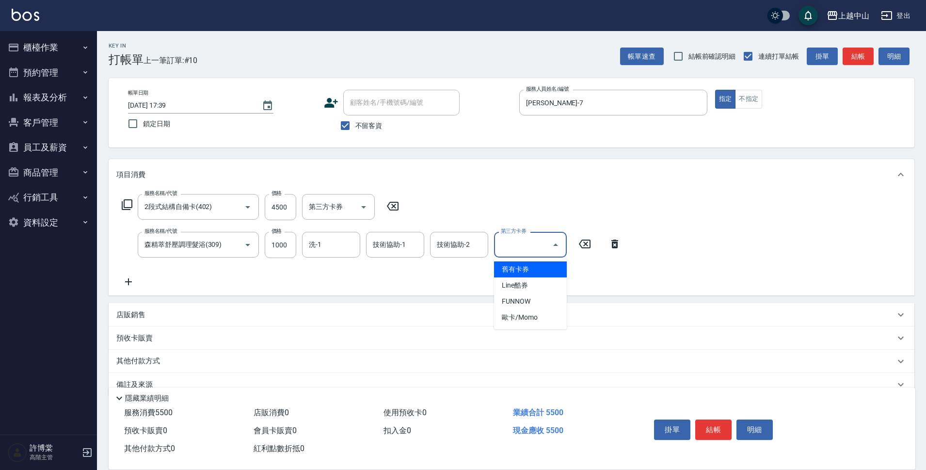
click at [540, 239] on input "第三方卡券" at bounding box center [522, 244] width 49 height 17
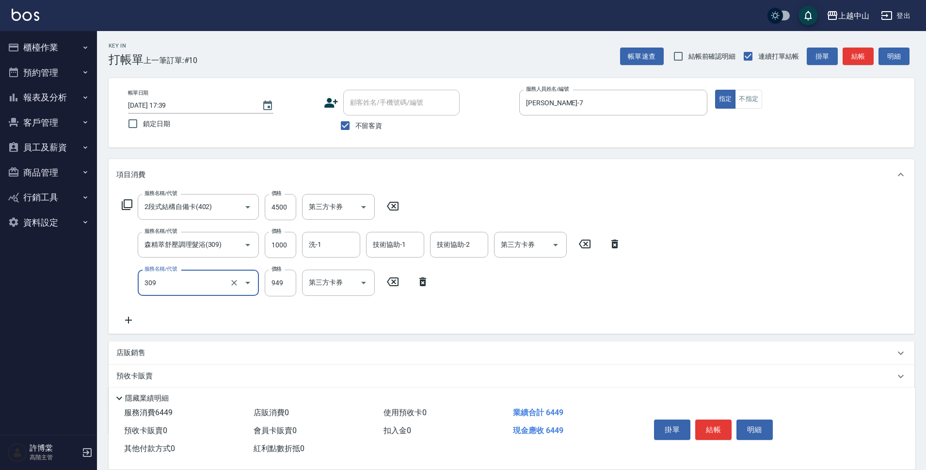
type input "森精萃舒壓調理髮浴(309)"
type input "1000"
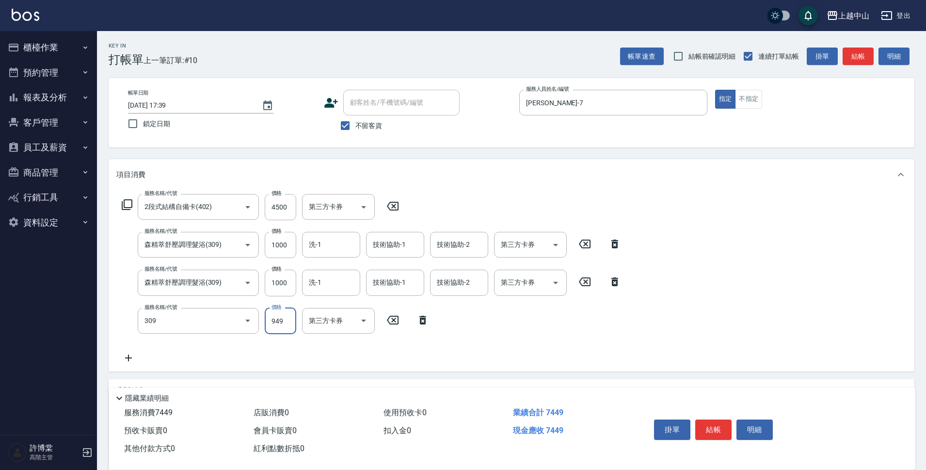
type input "森精萃舒壓調理髮浴(309)"
click at [284, 311] on input "100" at bounding box center [281, 321] width 32 height 26
type input "1000"
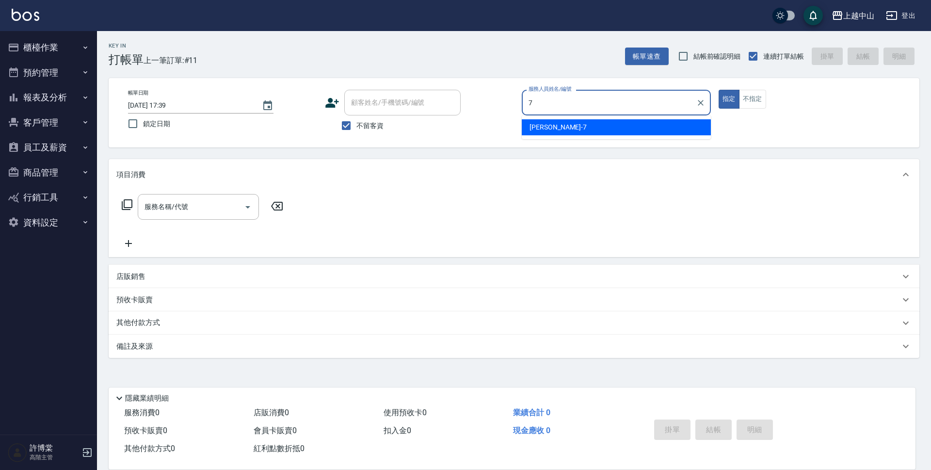
type input "[PERSON_NAME]-7"
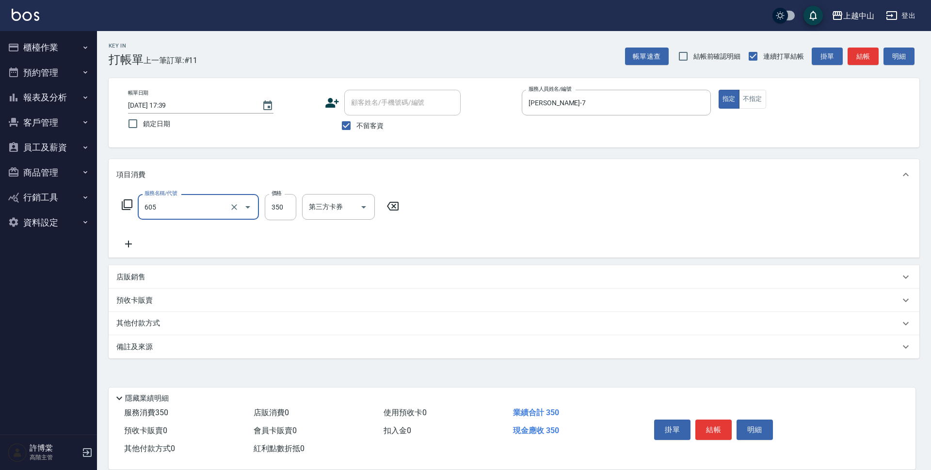
type input "洗髮 (女)(605)"
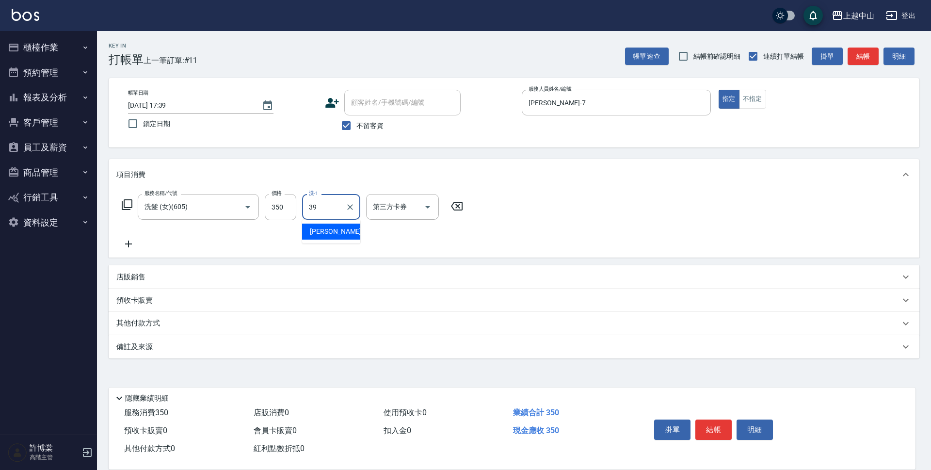
type input "[PERSON_NAME]-39"
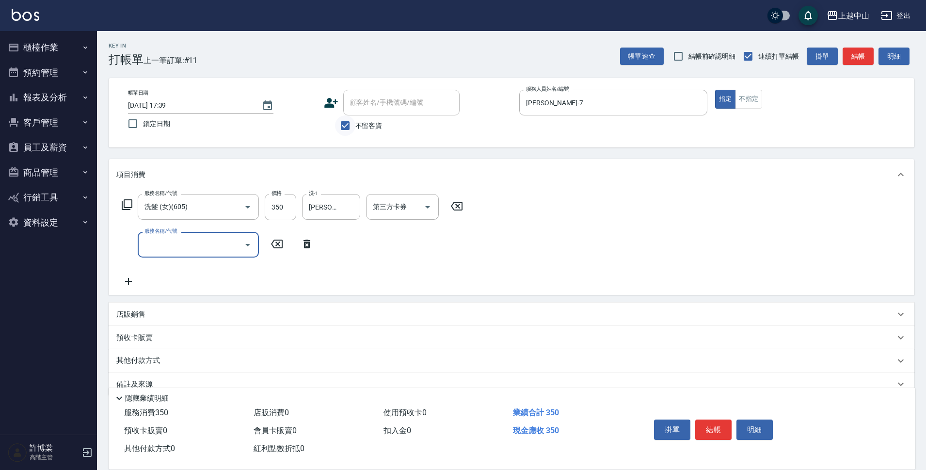
click at [348, 125] on input "不留客資" at bounding box center [345, 125] width 20 height 20
checkbox input "false"
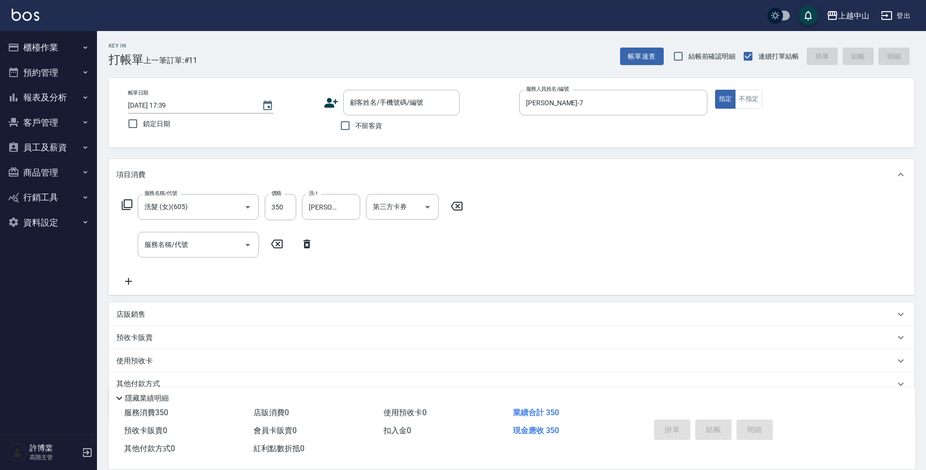
click at [409, 121] on div "不留客資" at bounding box center [392, 125] width 136 height 20
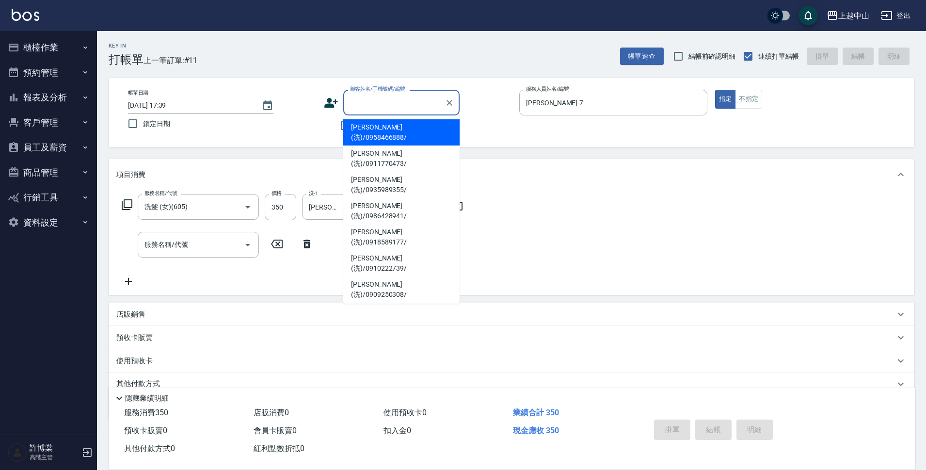
click at [410, 109] on input "顧客姓名/手機號碼/編號" at bounding box center [394, 102] width 93 height 17
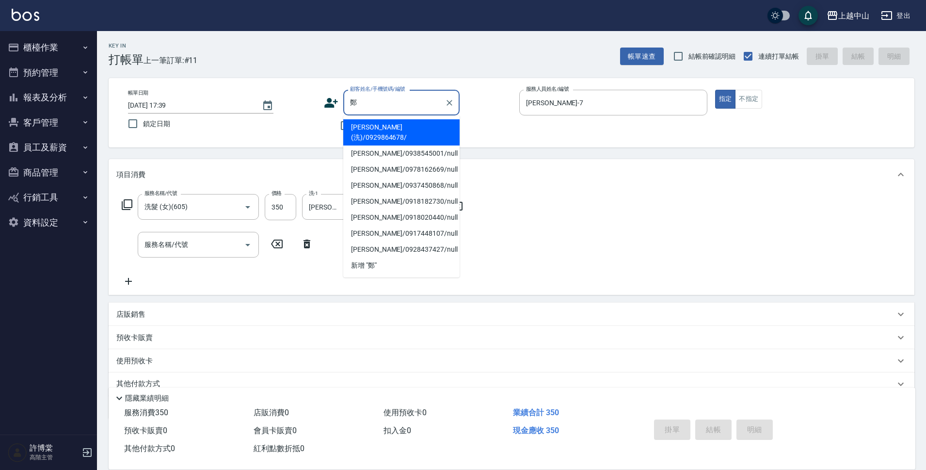
click at [386, 124] on li "[PERSON_NAME](洗)/0929864678/" at bounding box center [401, 132] width 116 height 26
type input "[PERSON_NAME](洗)/0929864678/"
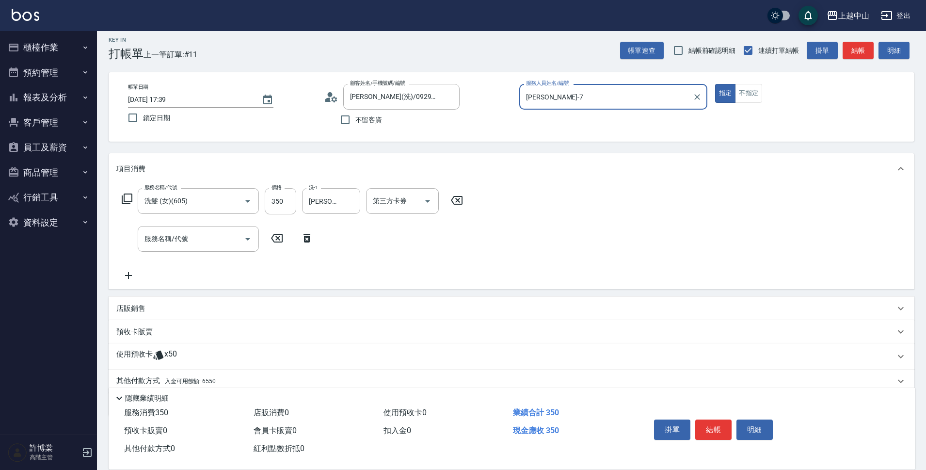
scroll to position [45, 0]
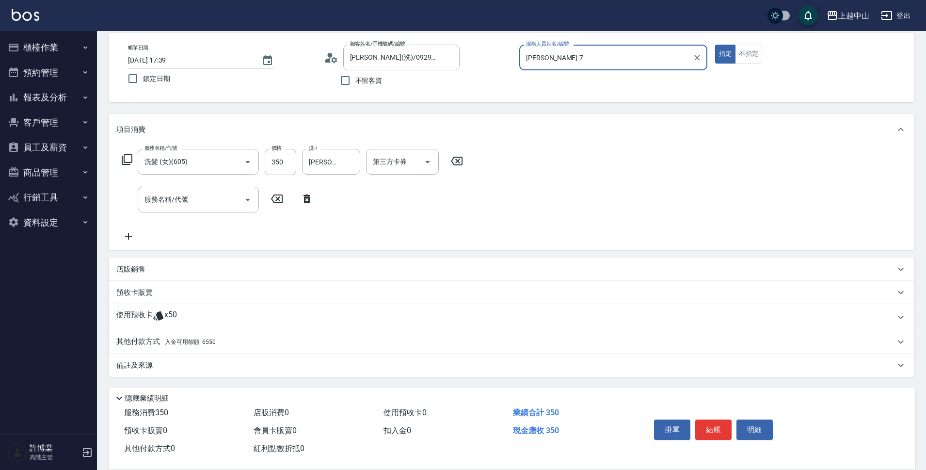
click at [202, 336] on div "其他付款方式 入金可用餘額: 6550" at bounding box center [512, 341] width 806 height 23
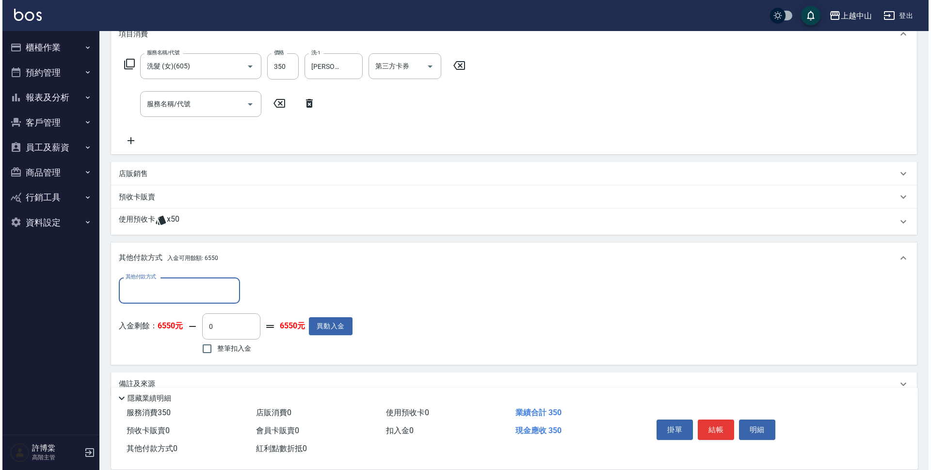
scroll to position [159, 0]
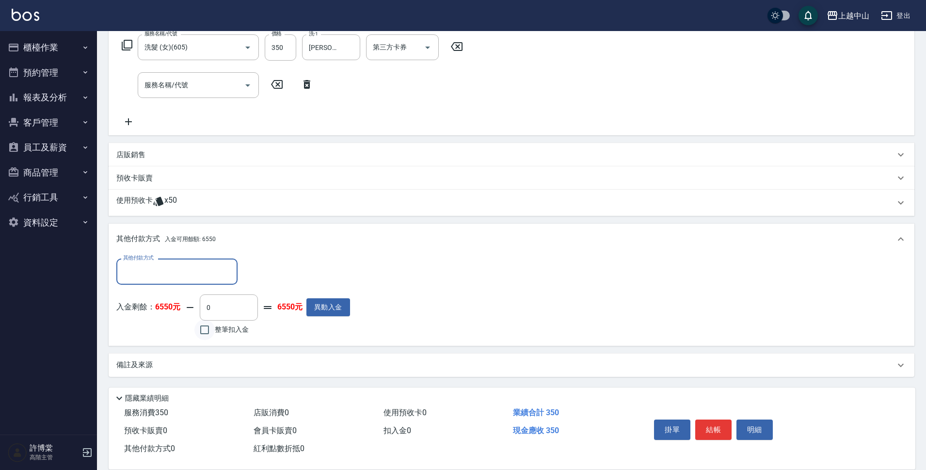
click at [210, 331] on input "整筆扣入金" at bounding box center [204, 329] width 20 height 20
checkbox input "true"
type input "350"
click at [755, 425] on button "明細" at bounding box center [754, 429] width 36 height 20
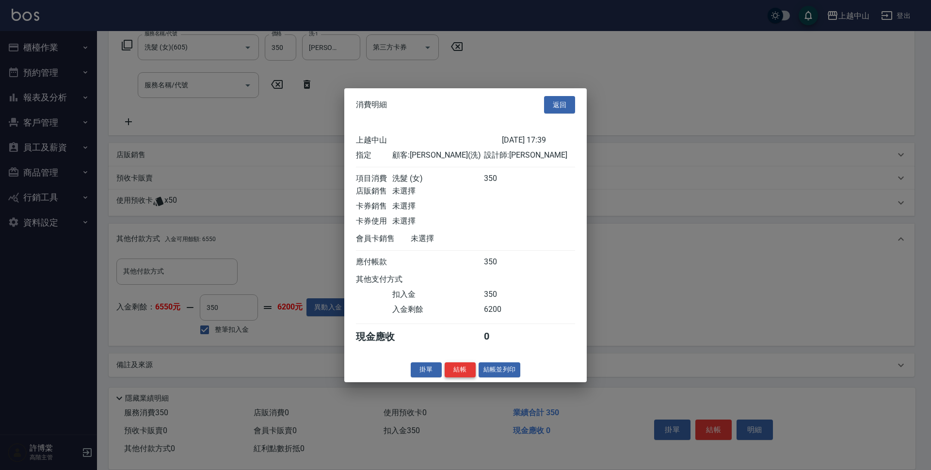
click at [450, 375] on button "結帳" at bounding box center [460, 369] width 31 height 15
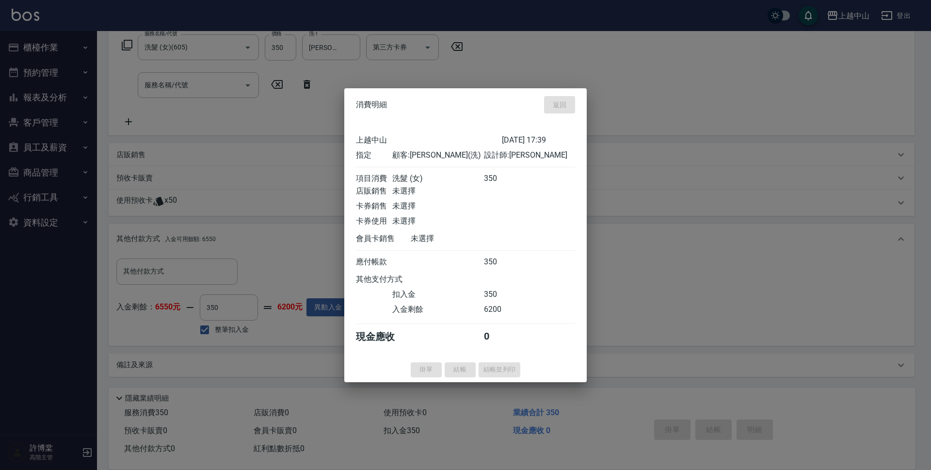
type input "[DATE] 17:44"
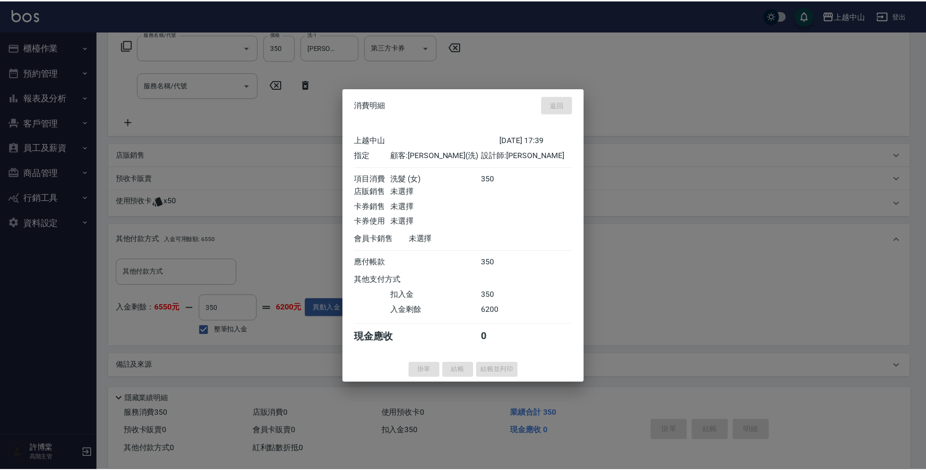
scroll to position [0, 0]
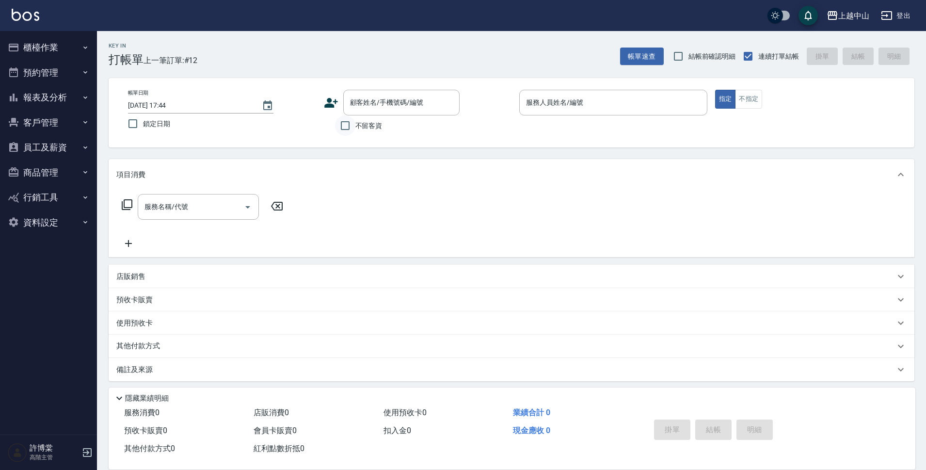
click at [353, 125] on input "不留客資" at bounding box center [345, 125] width 20 height 20
checkbox input "true"
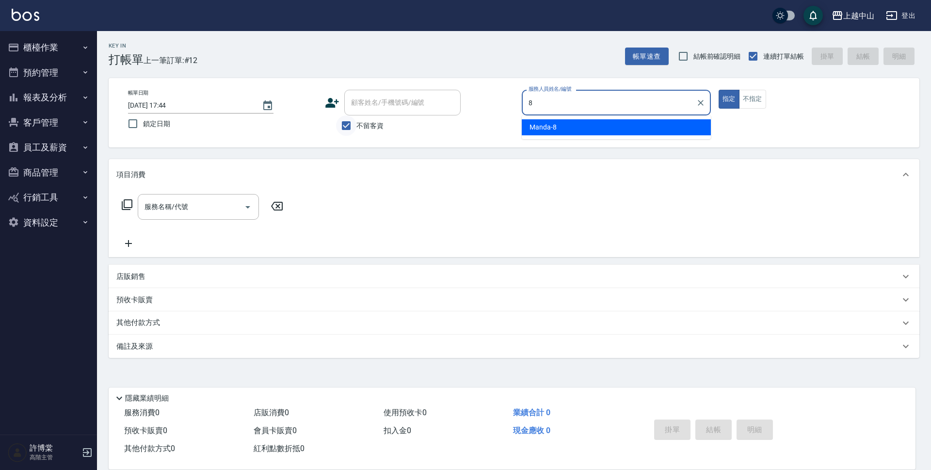
type input "Manda-8"
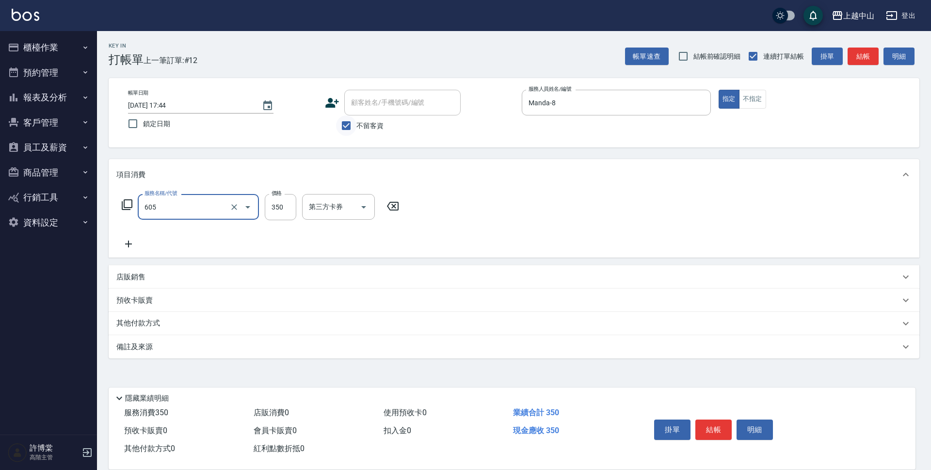
type input "洗髮 (女)(605)"
type input "500"
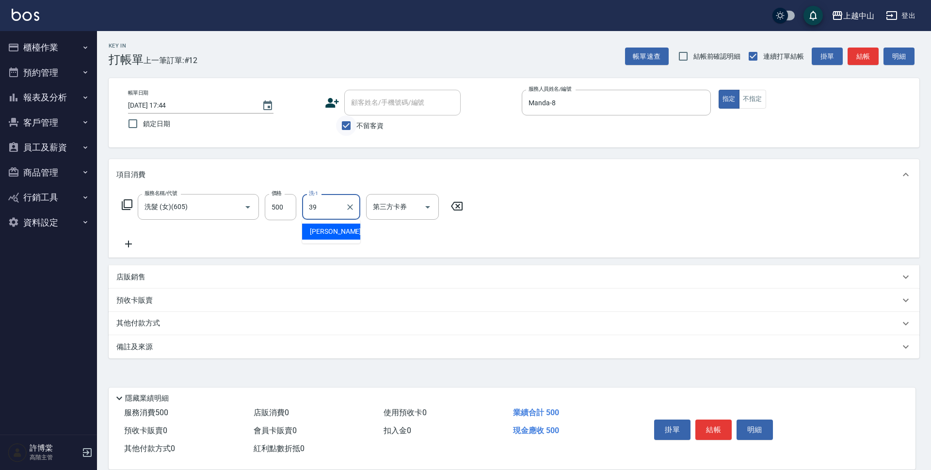
type input "[PERSON_NAME]-39"
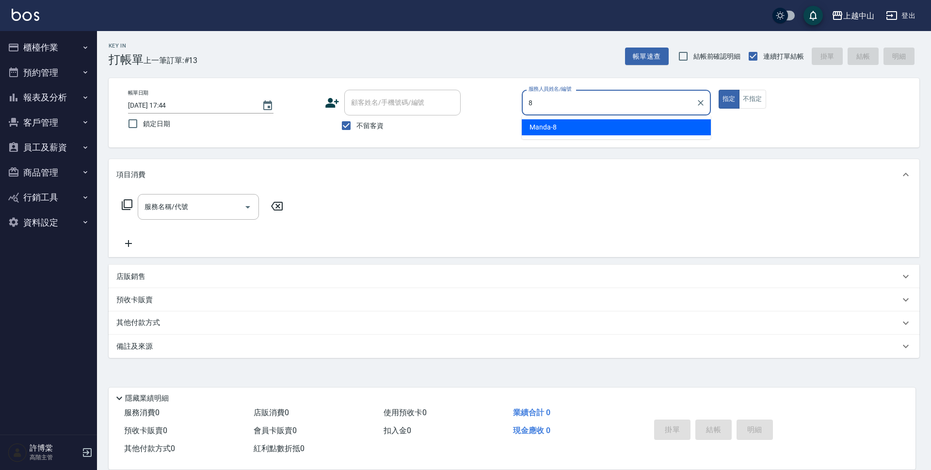
type input "Manda-8"
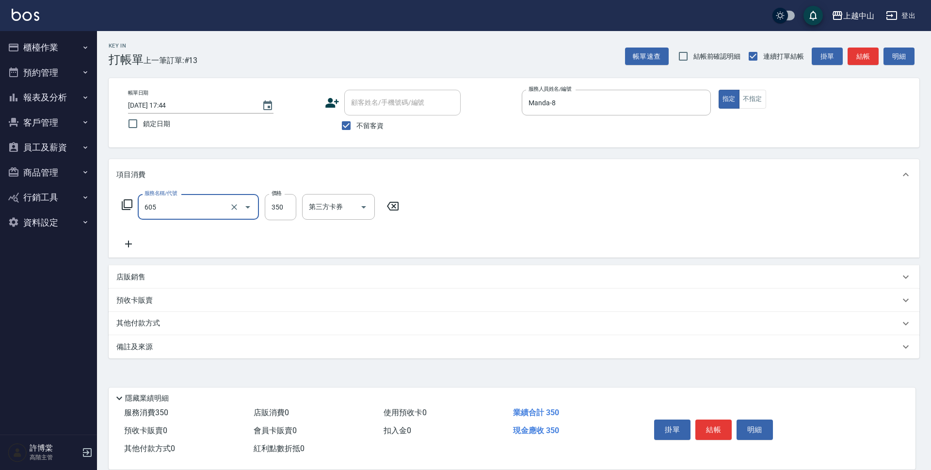
type input "洗髮 (女)(605)"
type input "500"
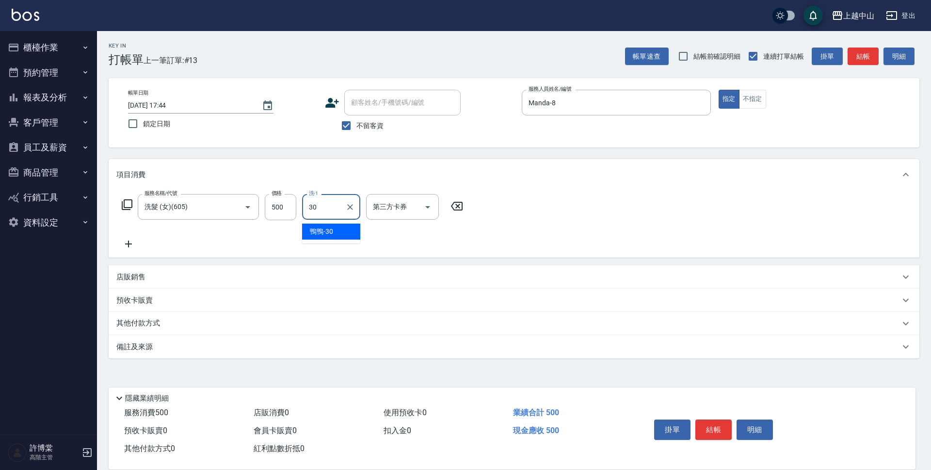
type input "鴨鴨-30"
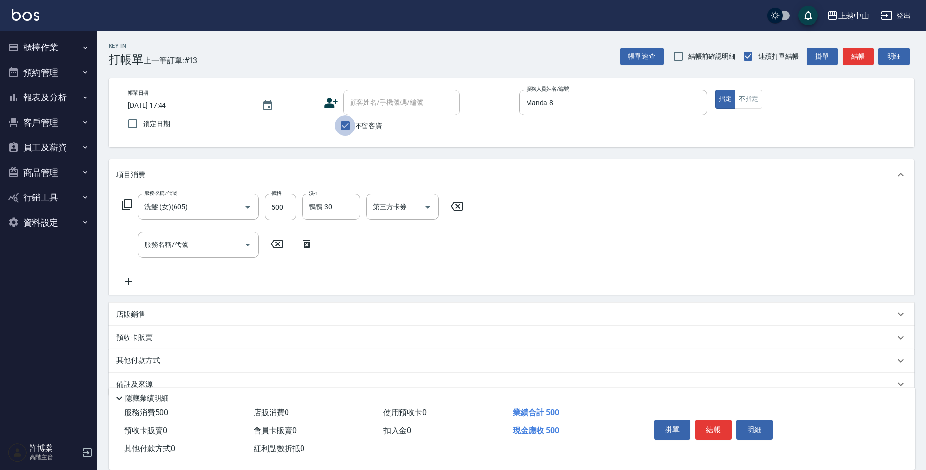
click at [349, 116] on input "不留客資" at bounding box center [345, 125] width 20 height 20
checkbox input "false"
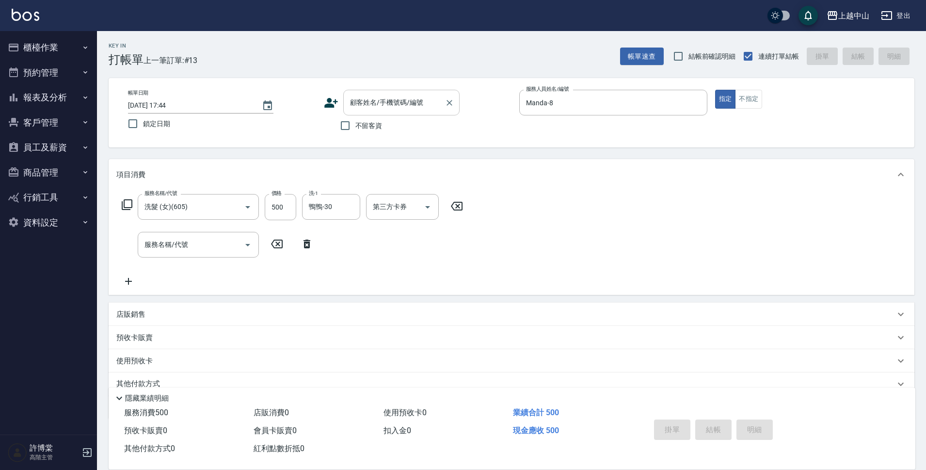
click at [355, 109] on input "顧客姓名/手機號碼/編號" at bounding box center [394, 102] width 93 height 17
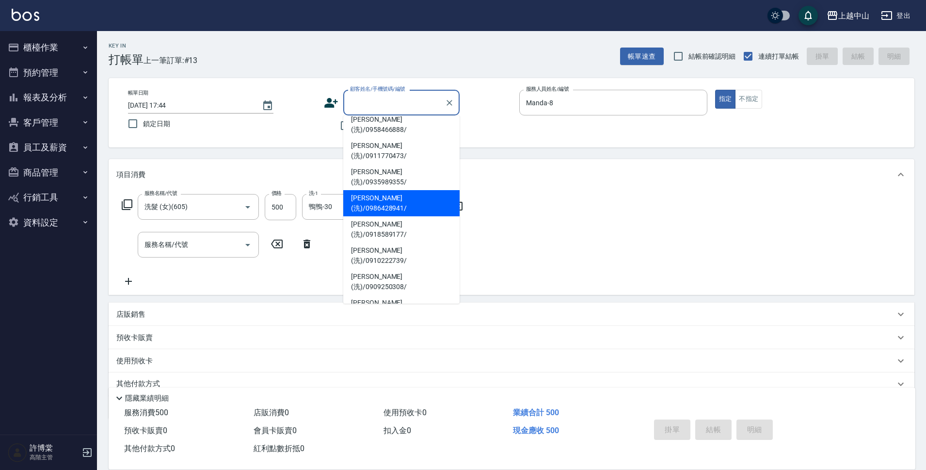
scroll to position [34, 0]
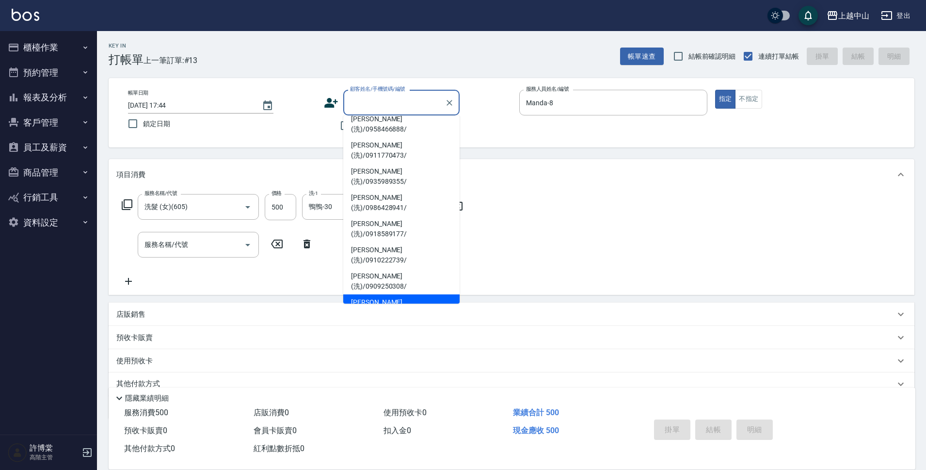
click at [404, 294] on li "[PERSON_NAME](洗)/0972733383/801" at bounding box center [401, 307] width 116 height 26
type input "[PERSON_NAME](洗)/0972733383/801"
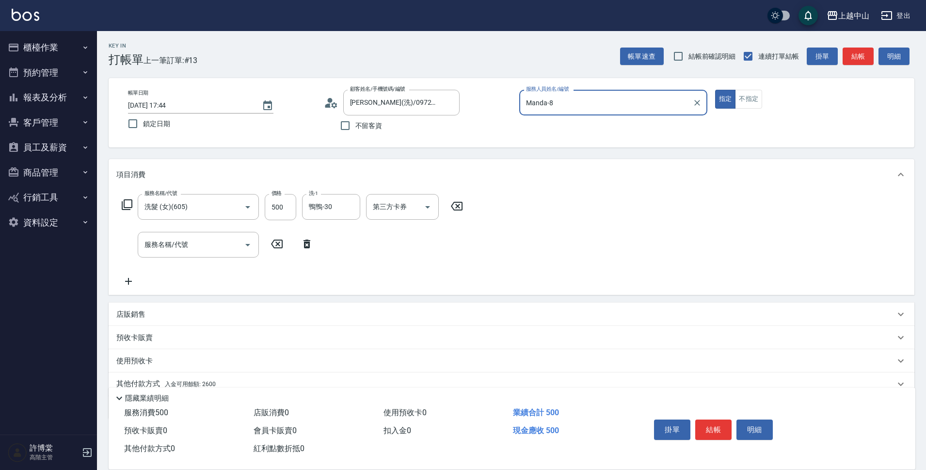
scroll to position [42, 0]
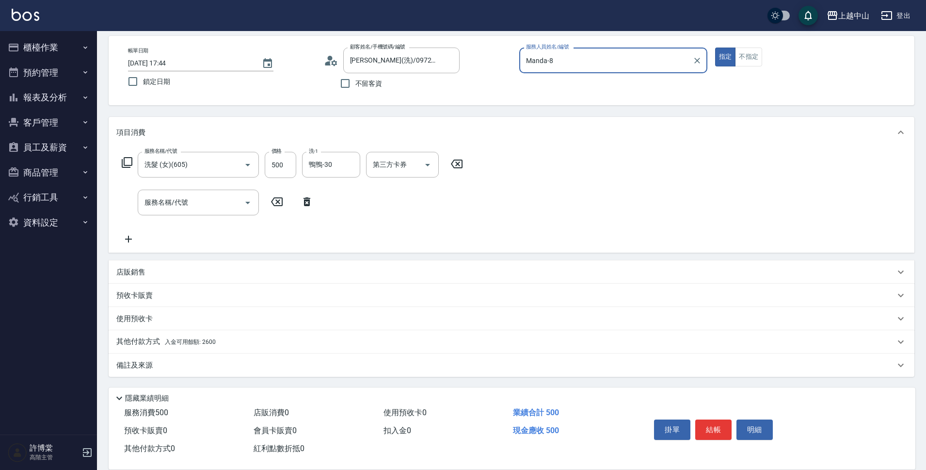
click at [223, 348] on div "其他付款方式 入金可用餘額: 2600" at bounding box center [512, 341] width 806 height 23
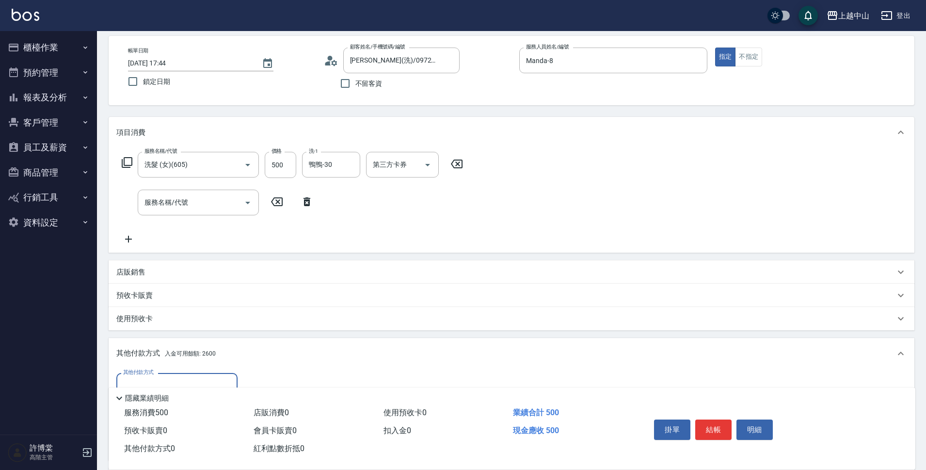
scroll to position [157, 0]
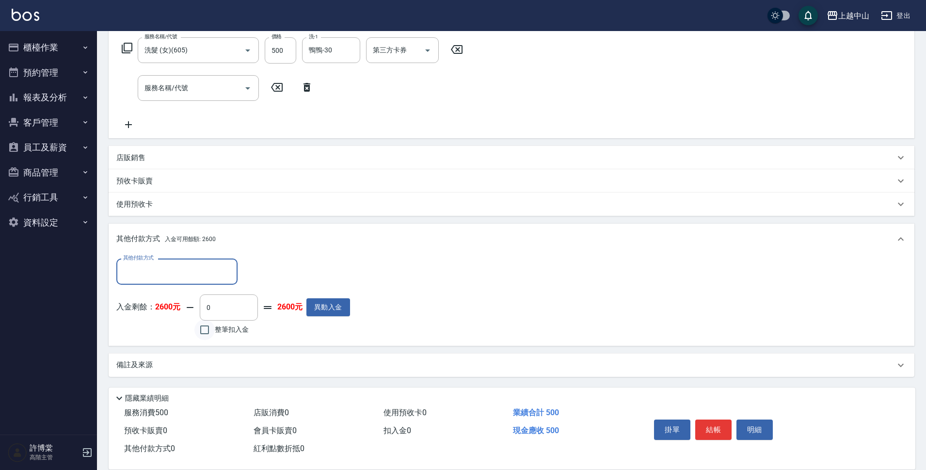
click at [204, 332] on input "整筆扣入金" at bounding box center [204, 329] width 20 height 20
checkbox input "true"
type input "500"
click at [720, 423] on button "結帳" at bounding box center [713, 429] width 36 height 20
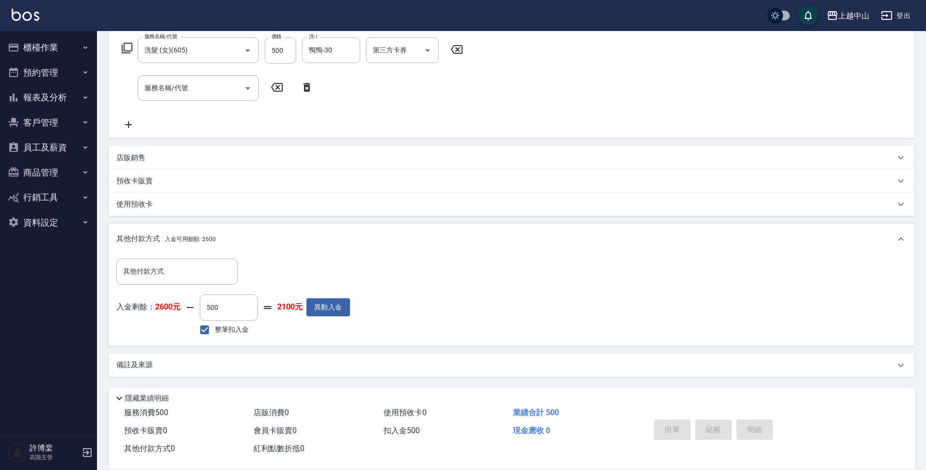
type input "[DATE] 17:46"
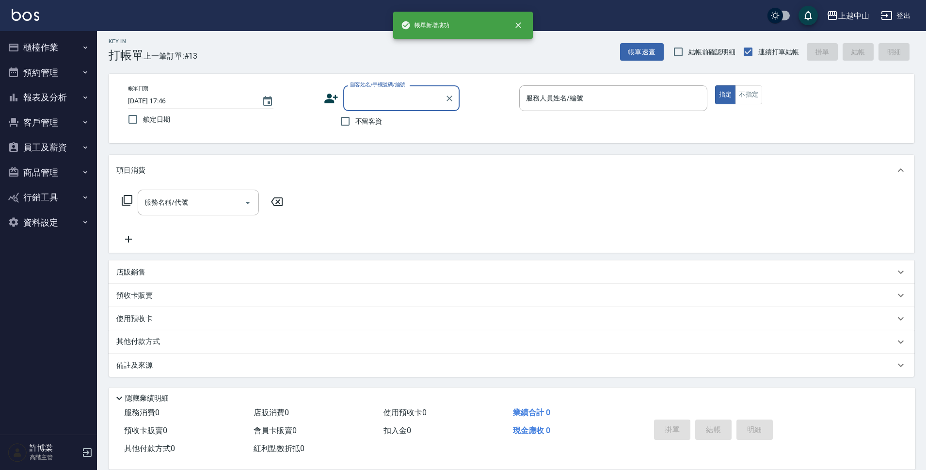
scroll to position [0, 0]
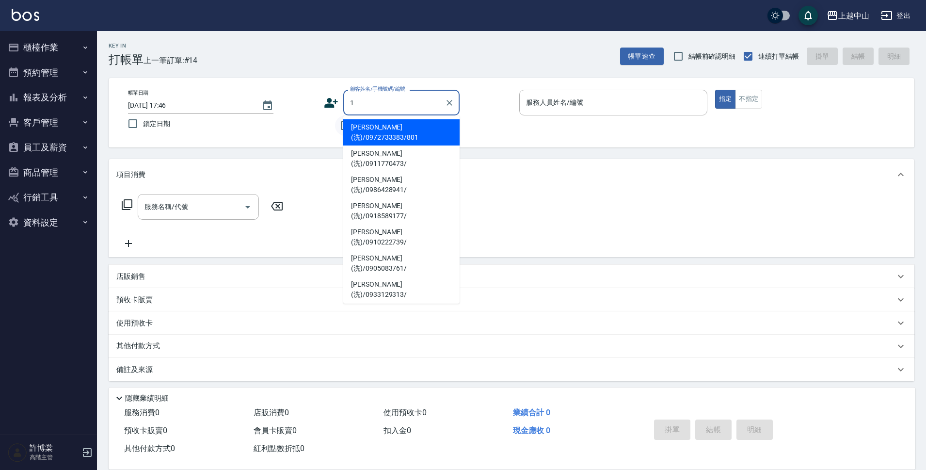
type input "1"
click at [340, 122] on input "不留客資" at bounding box center [345, 125] width 20 height 20
checkbox input "true"
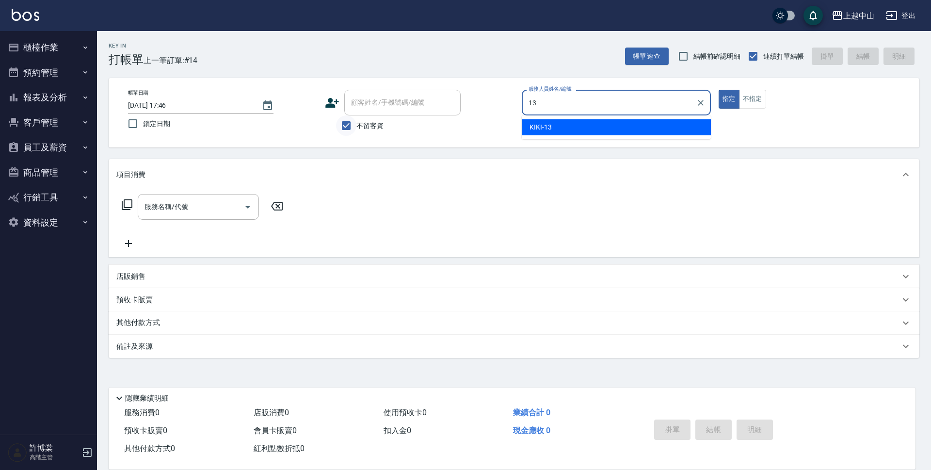
type input "KIKI-13"
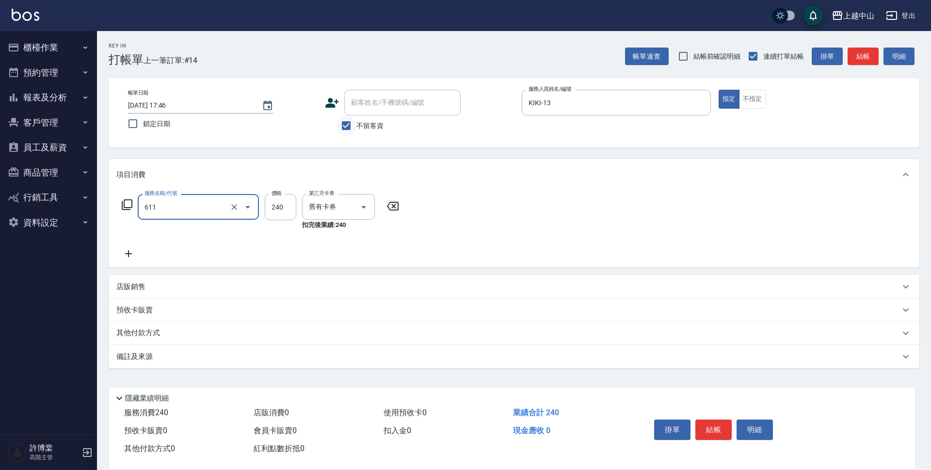
type input "洗髮卷消費(611)"
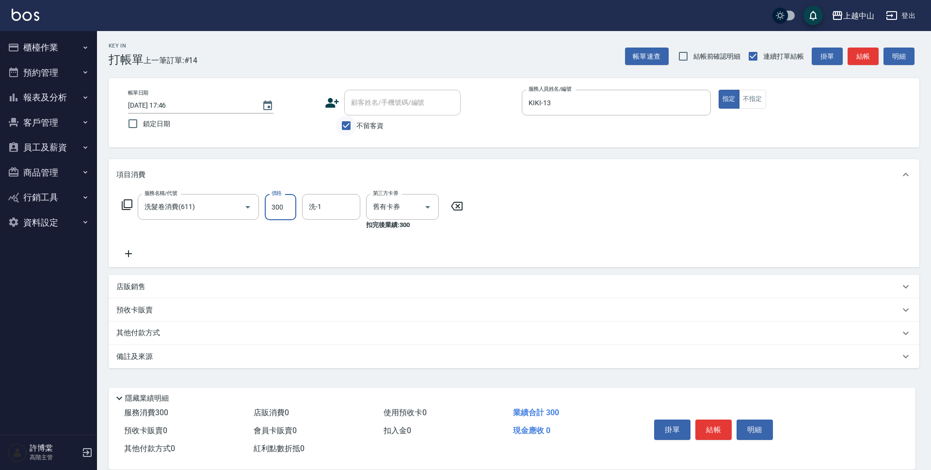
type input "300"
type input "鴨鴨-30"
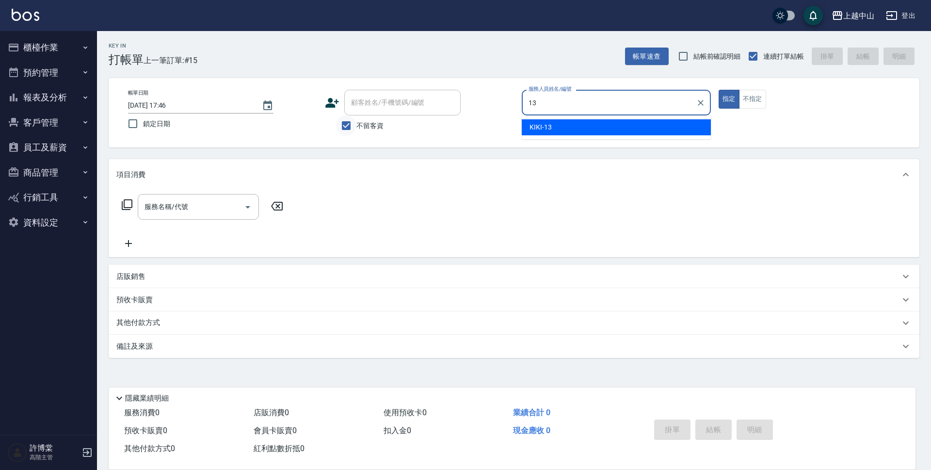
type input "KIKI-13"
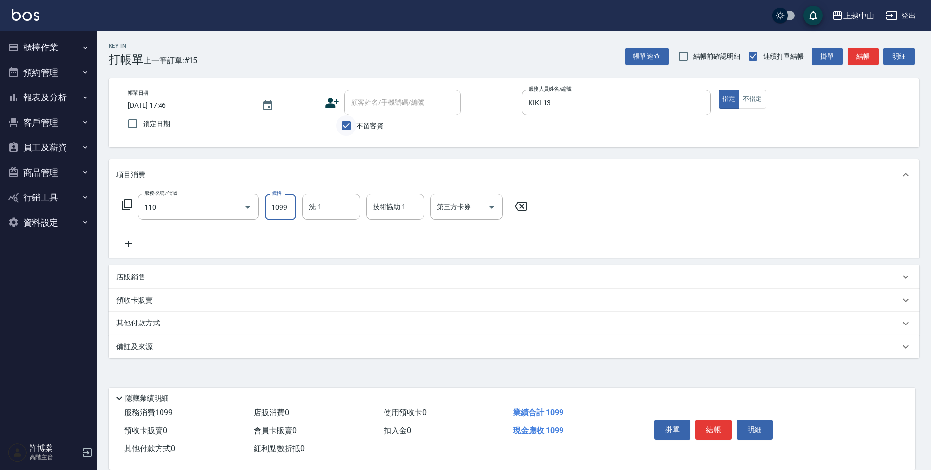
type input "洗+剪+頭皮999(110)"
type input "1200"
type input "[PERSON_NAME]-33"
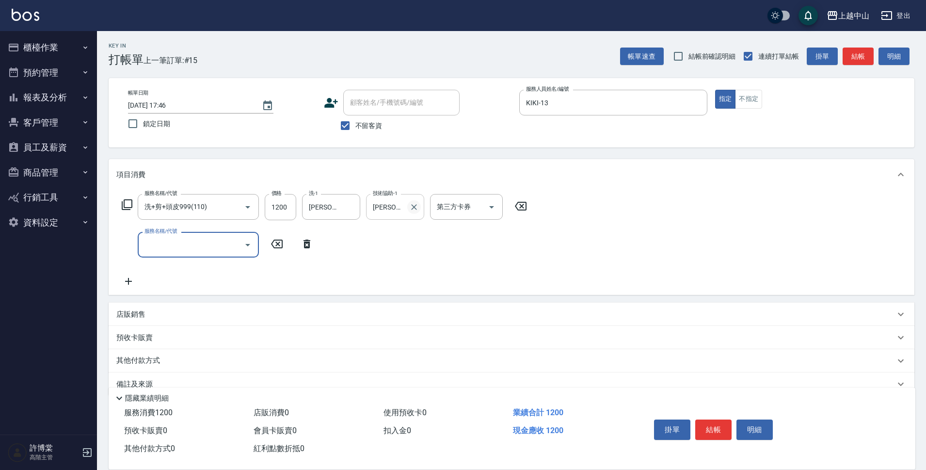
click at [414, 207] on icon "Clear" at bounding box center [414, 207] width 6 height 6
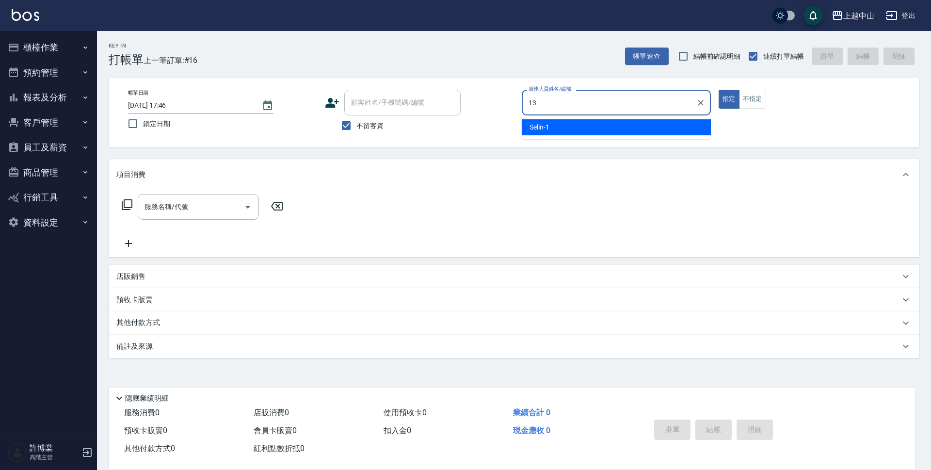
type input "KIKI-13"
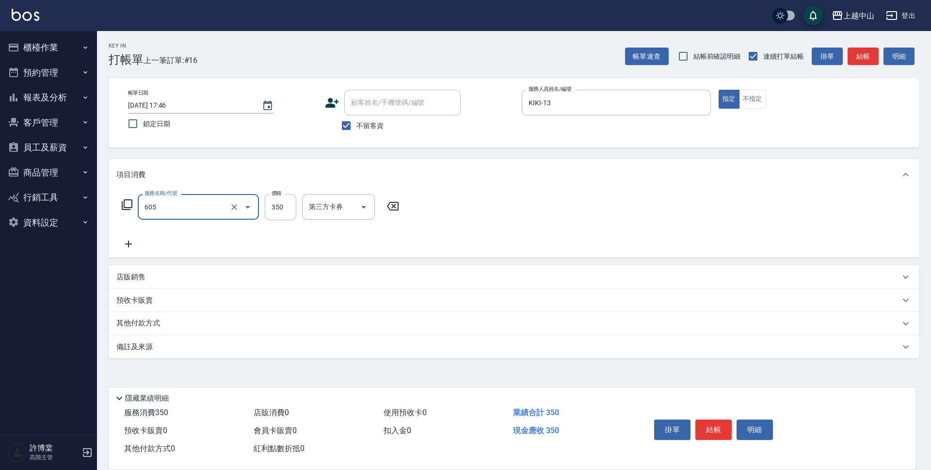
type input "洗髮 (女)(605)"
type input "500"
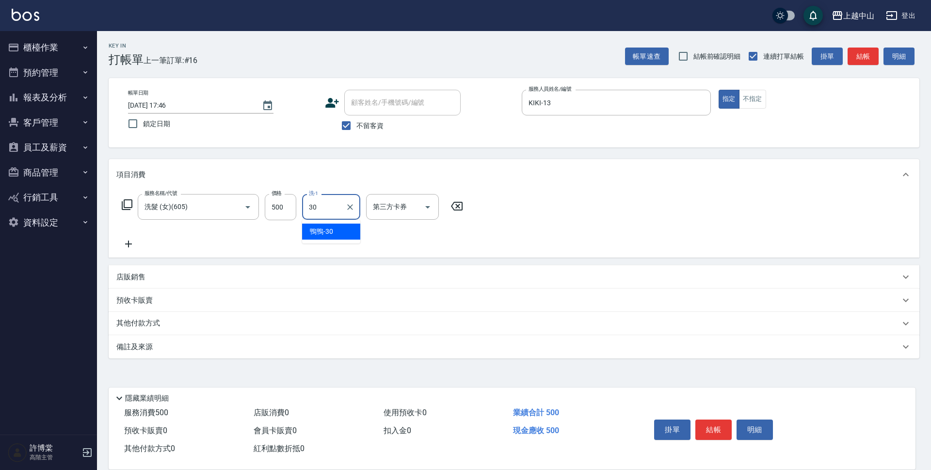
type input "鴨鴨-30"
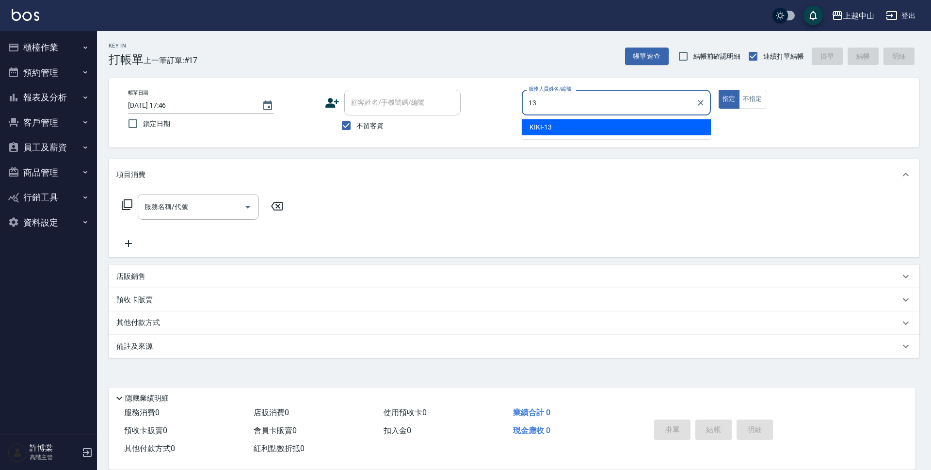
type input "KIKI-13"
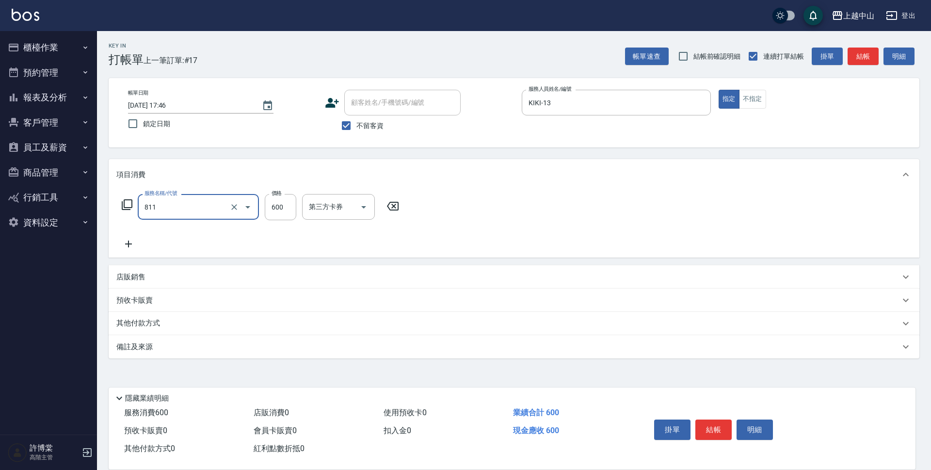
type input "洗+剪(811)"
type input "600"
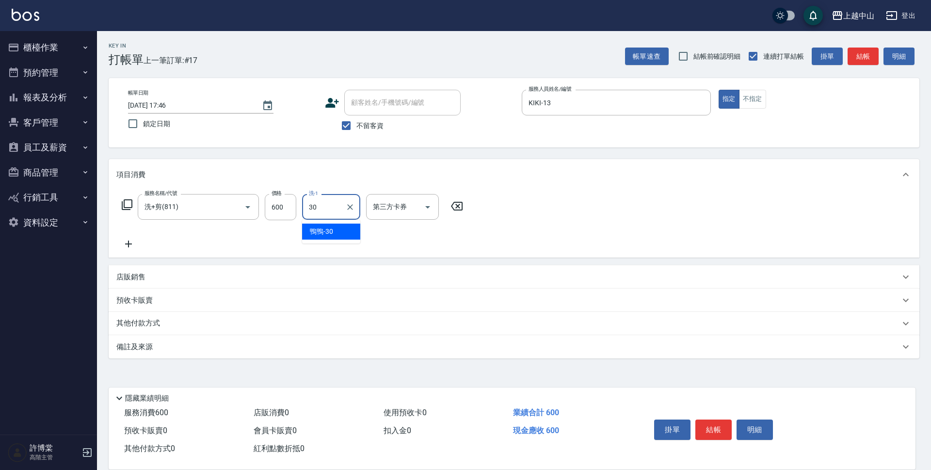
type input "鴨鴨-30"
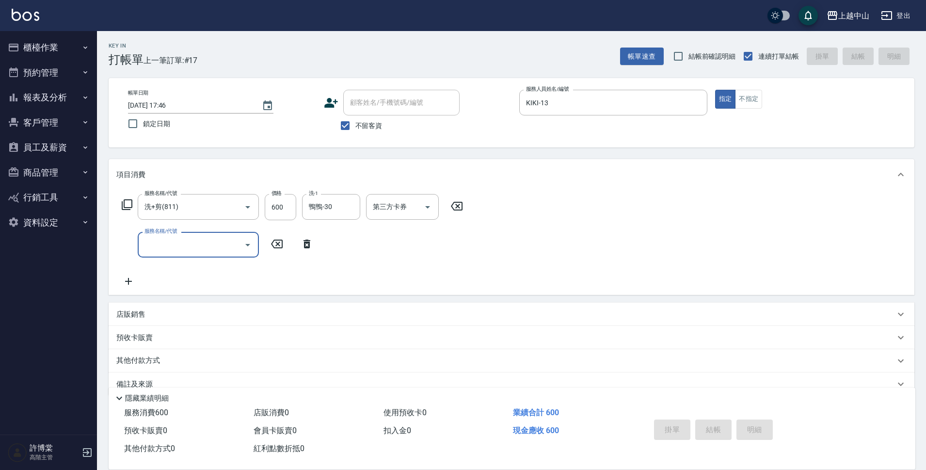
type input "[DATE] 17:47"
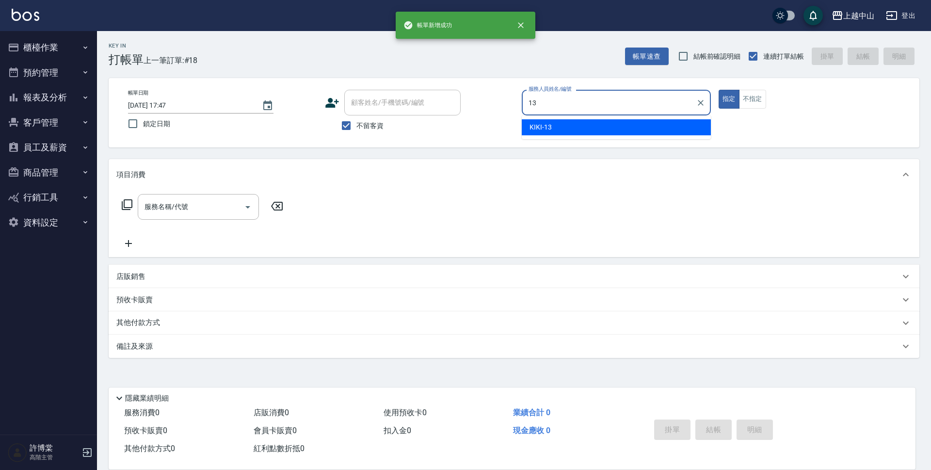
type input "KIKI-13"
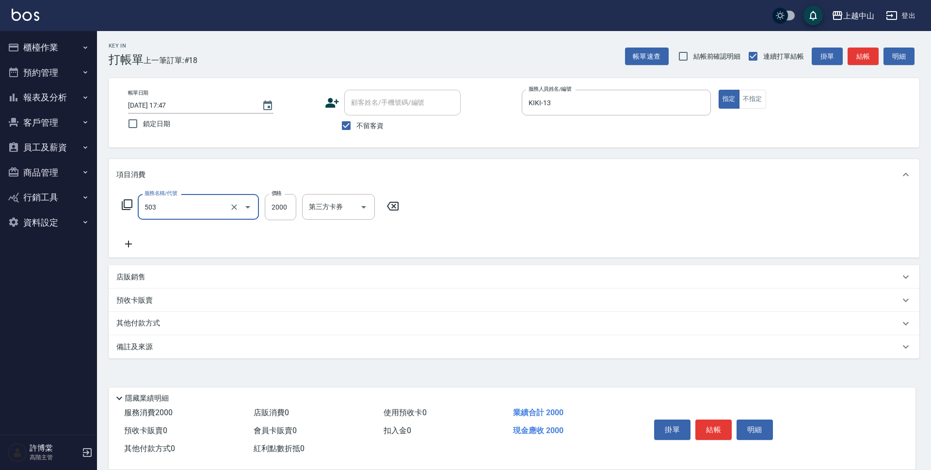
type input "染髮2000以下(503)"
type input "1800"
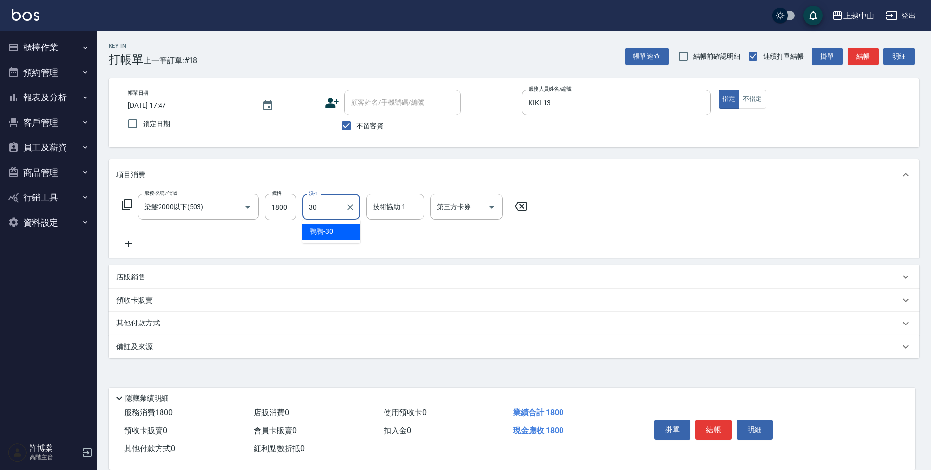
type input "鴨鴨-30"
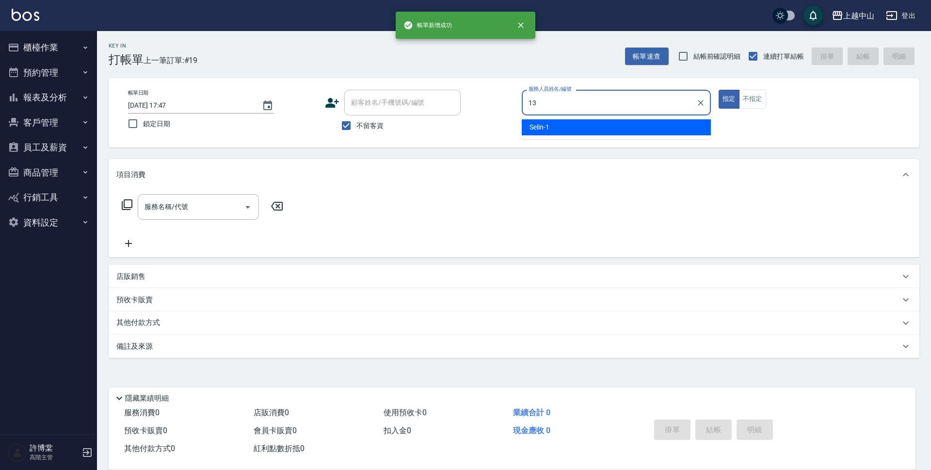
type input "KIKI-13"
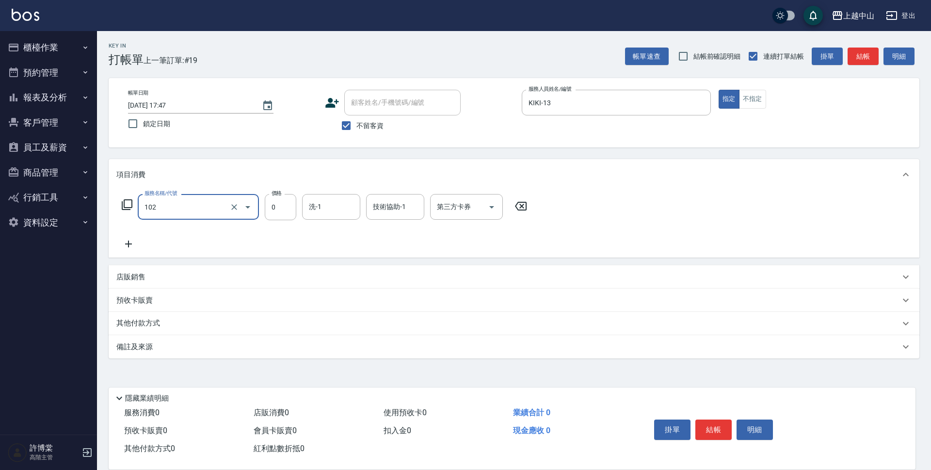
type input "頭皮系列消卡599(102)"
type input "鴨鴨-30"
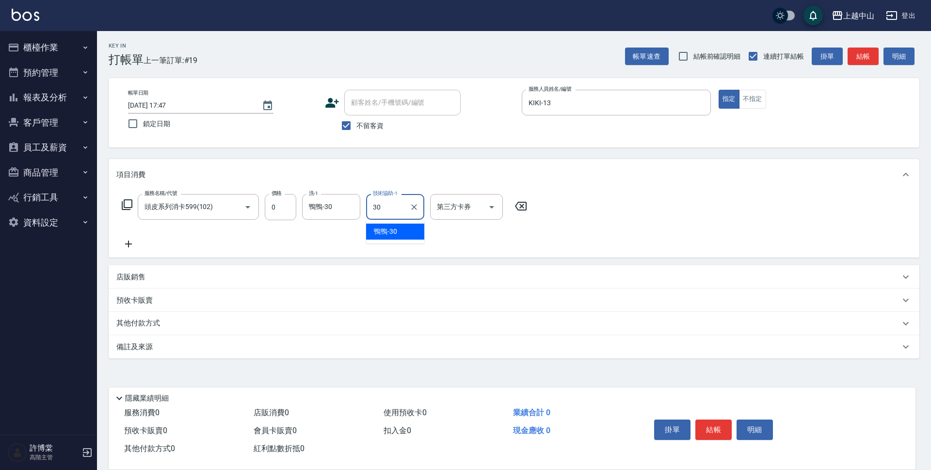
type input "鴨鴨-30"
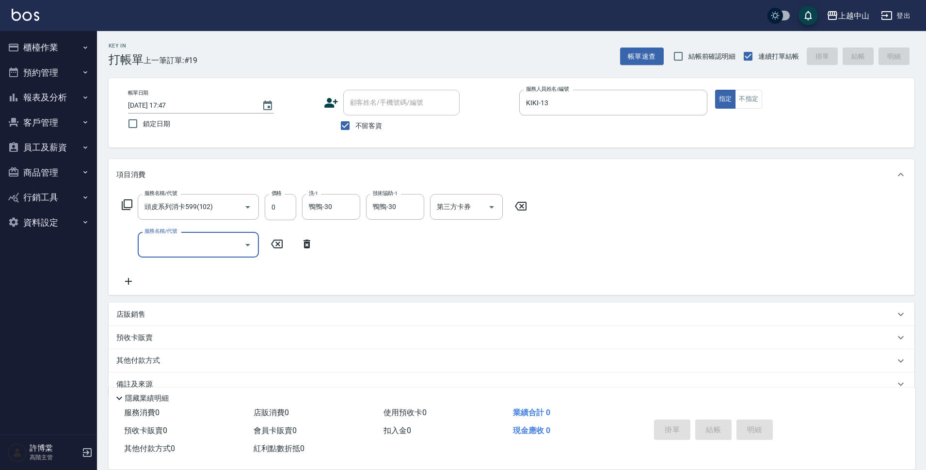
type input "[DATE] 17:51"
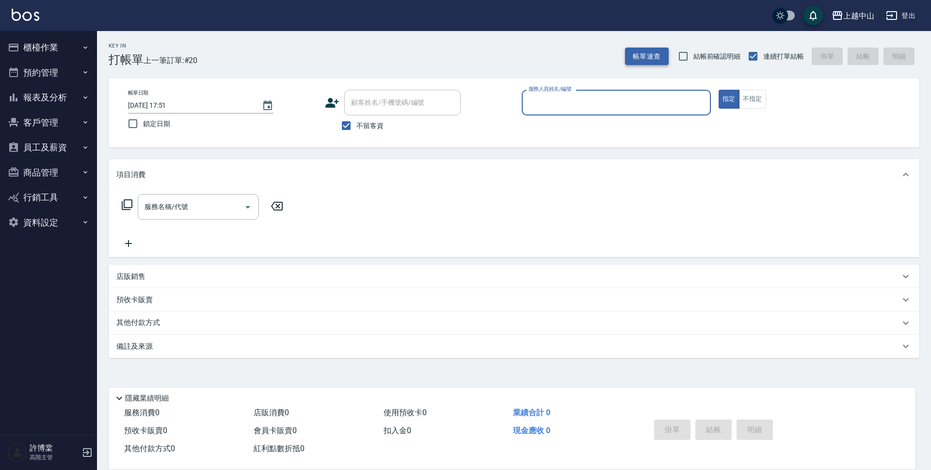
click at [647, 54] on button "帳單速查" at bounding box center [647, 57] width 44 height 18
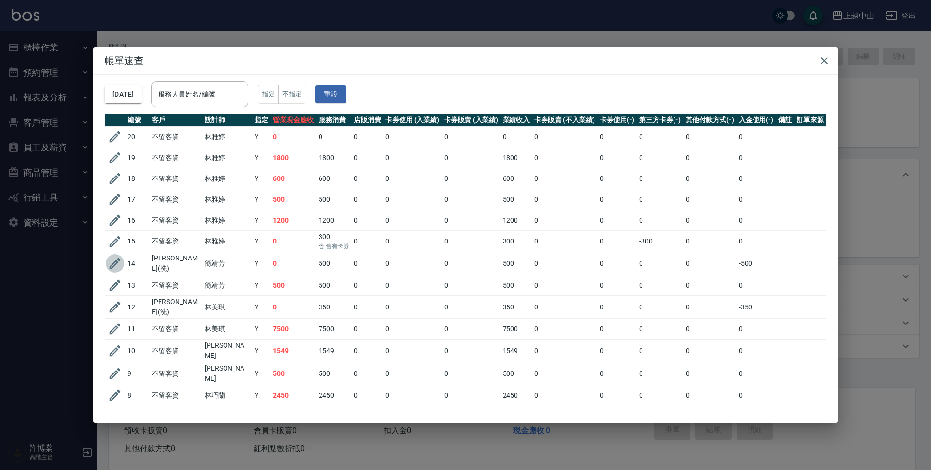
click at [106, 260] on button "button" at bounding box center [115, 263] width 18 height 18
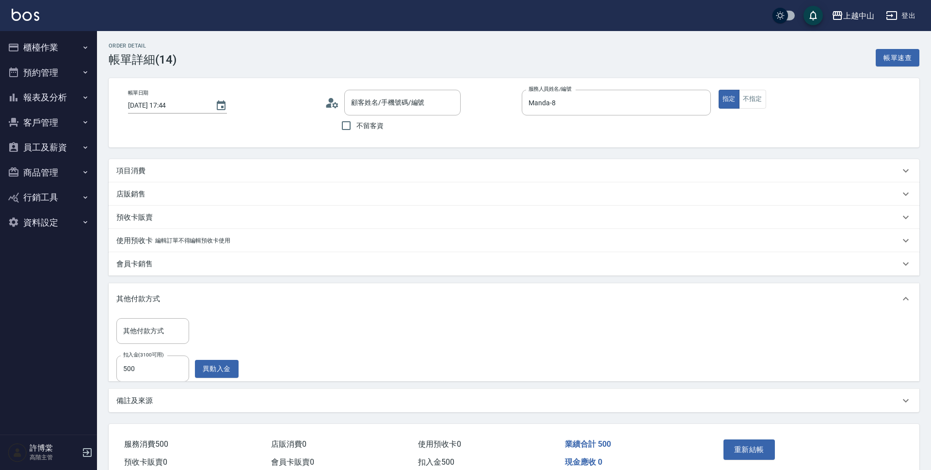
type input "[DATE] 17:44"
type input "Manda-8"
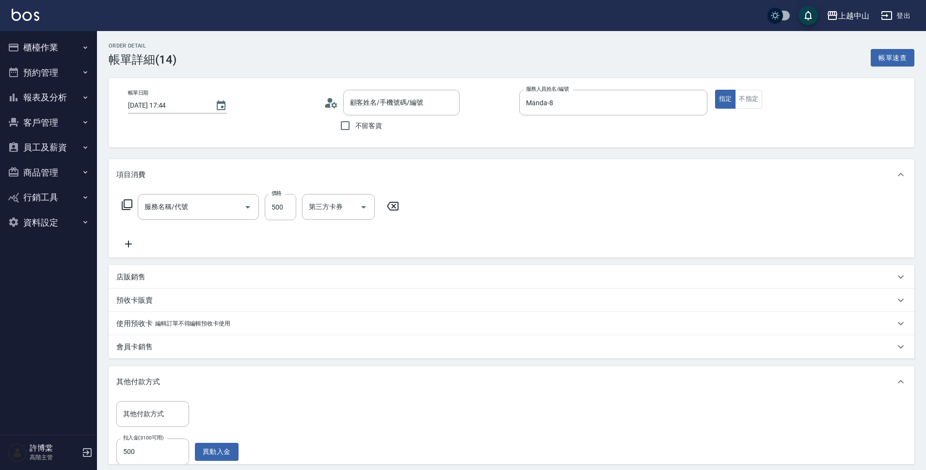
type input "[PERSON_NAME](洗)/0972733383/801"
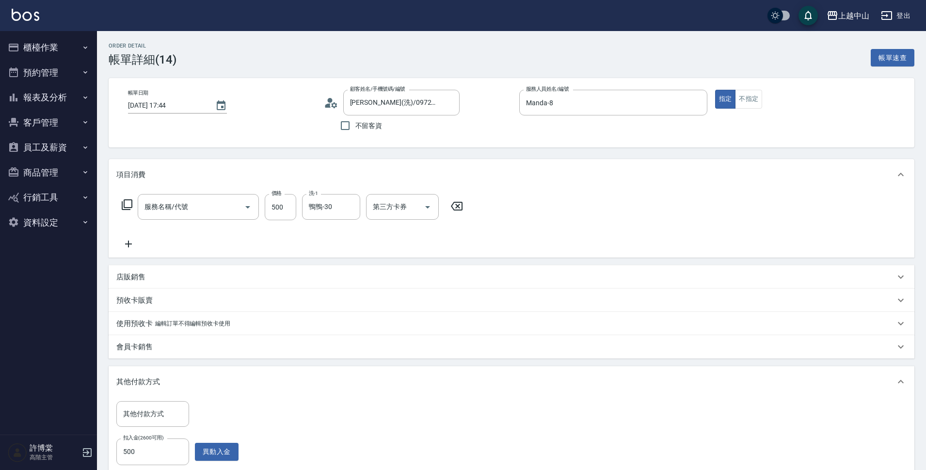
type input "洗髮 (女)(605)"
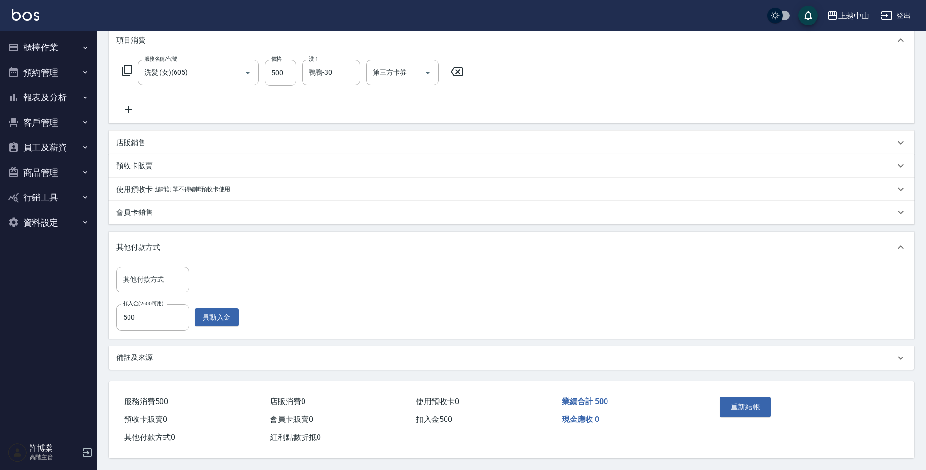
click at [127, 140] on p "店販銷售" at bounding box center [130, 143] width 29 height 10
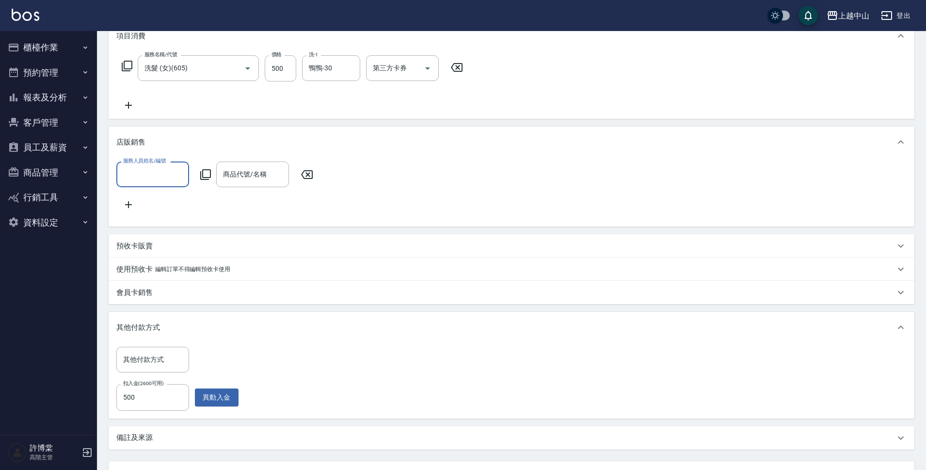
scroll to position [0, 0]
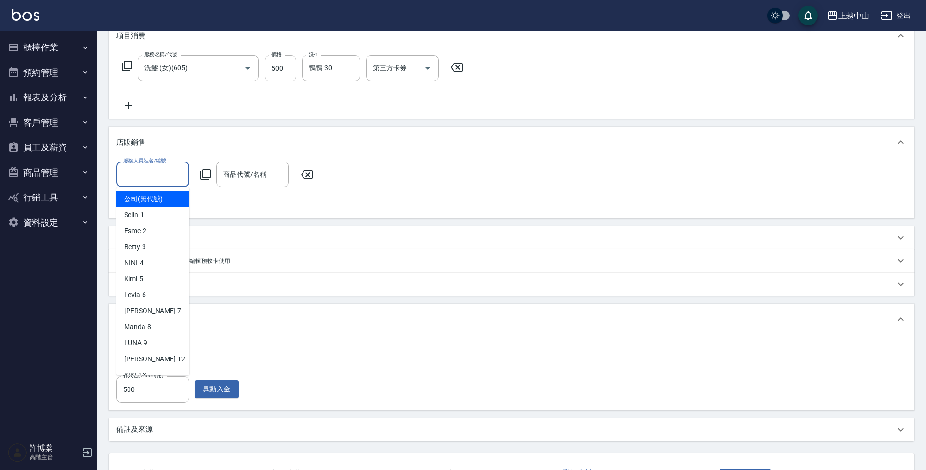
click at [163, 182] on input "服務人員姓名/編號" at bounding box center [153, 174] width 64 height 17
drag, startPoint x: 169, startPoint y: 322, endPoint x: 169, endPoint y: 309, distance: 12.6
click at [169, 321] on div "Manda -8" at bounding box center [152, 327] width 73 height 16
type input "Manda-8"
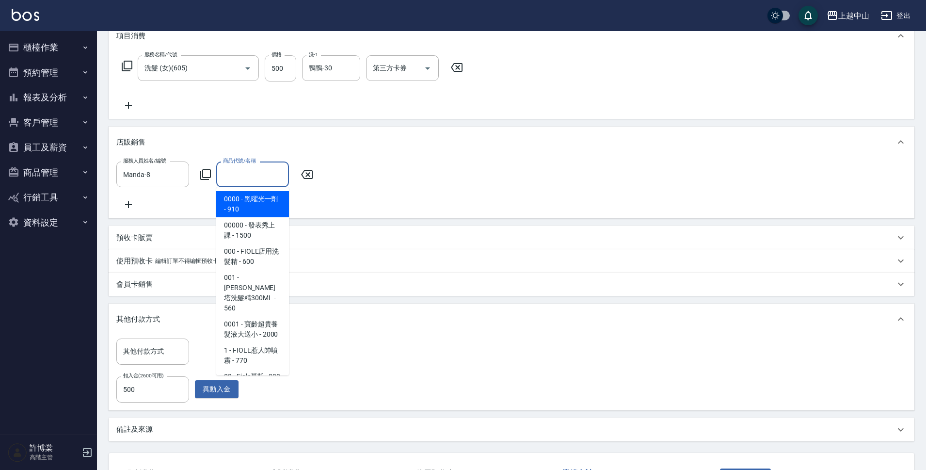
click at [249, 178] on input "商品代號/名稱" at bounding box center [253, 174] width 64 height 17
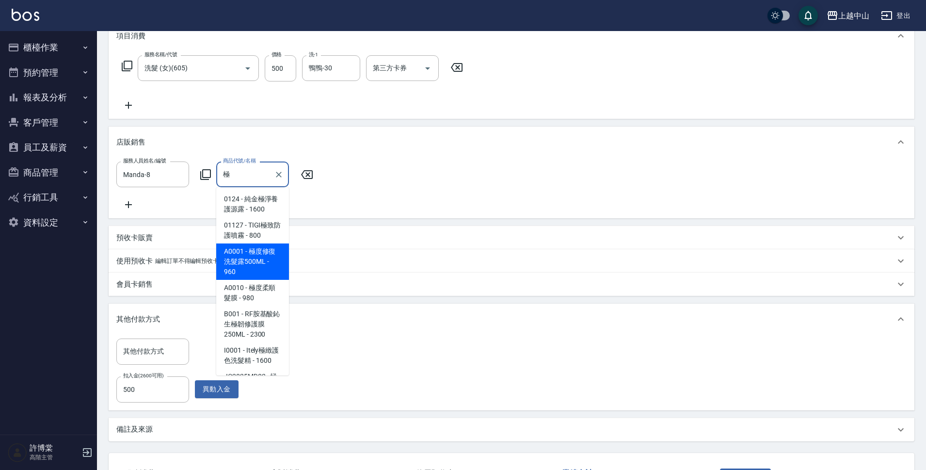
click at [259, 252] on span "A0001 - 極度修復洗髮露500ML - 960" at bounding box center [252, 261] width 73 height 36
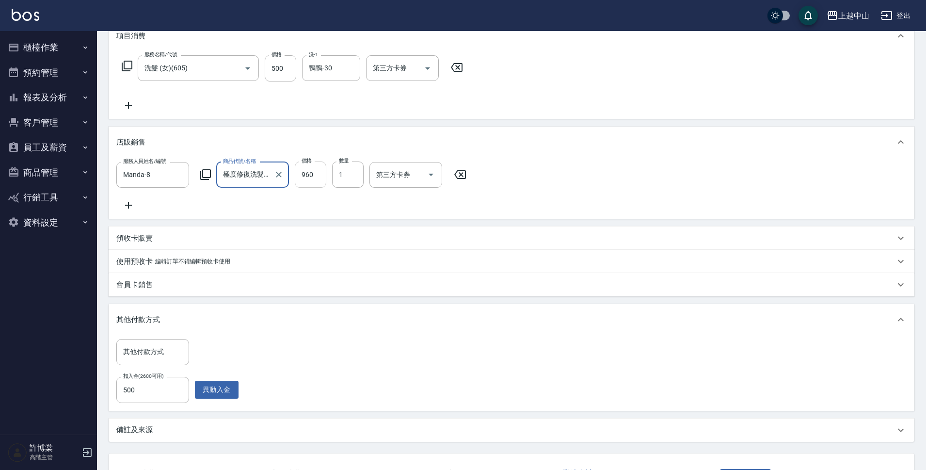
type input "極度修復洗髮露500ML"
click at [311, 176] on input "960" at bounding box center [311, 174] width 32 height 26
type input "1000"
type input "2"
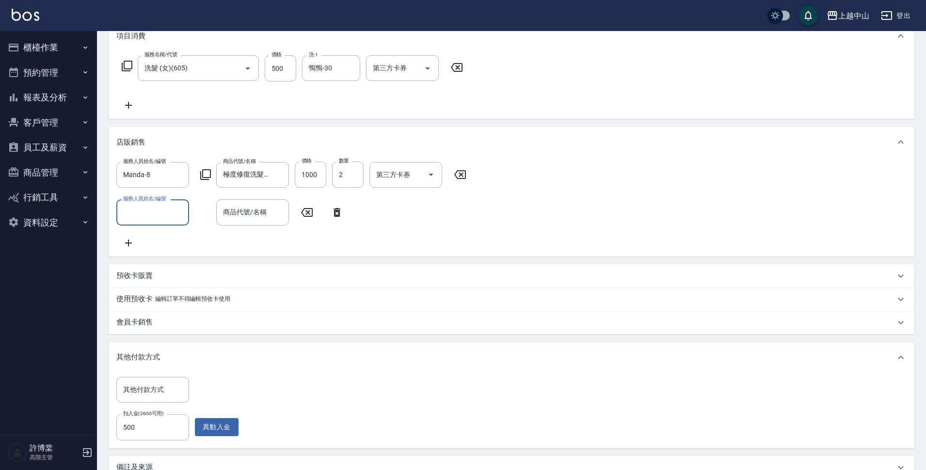
scroll to position [261, 0]
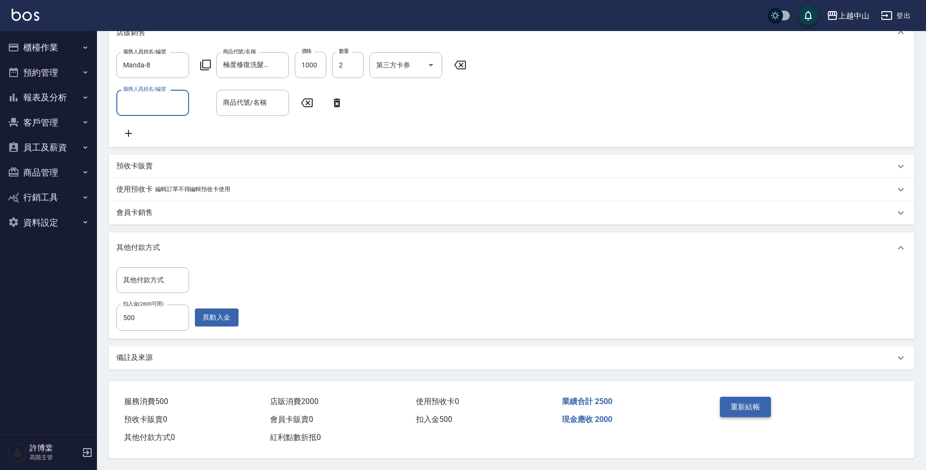
click at [754, 400] on button "重新結帳" at bounding box center [745, 407] width 51 height 20
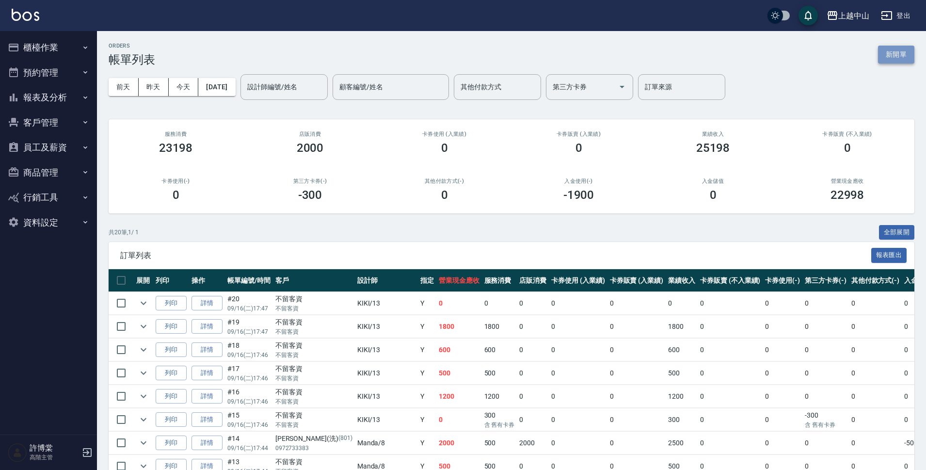
click at [905, 57] on button "新開單" at bounding box center [896, 55] width 36 height 18
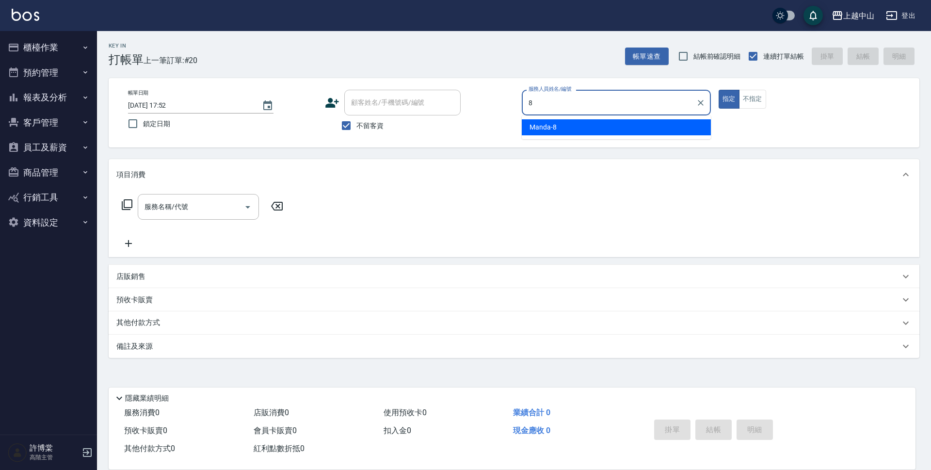
type input "Manda-8"
type button "true"
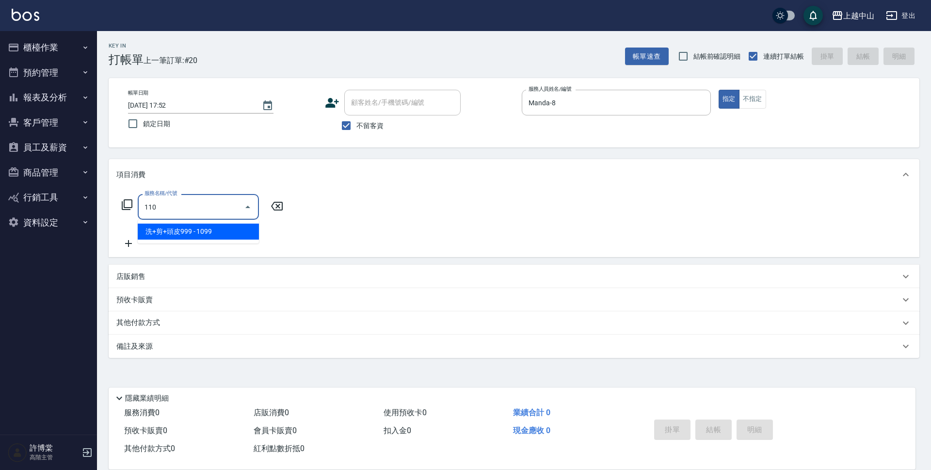
type input "洗+剪+頭皮999(110)"
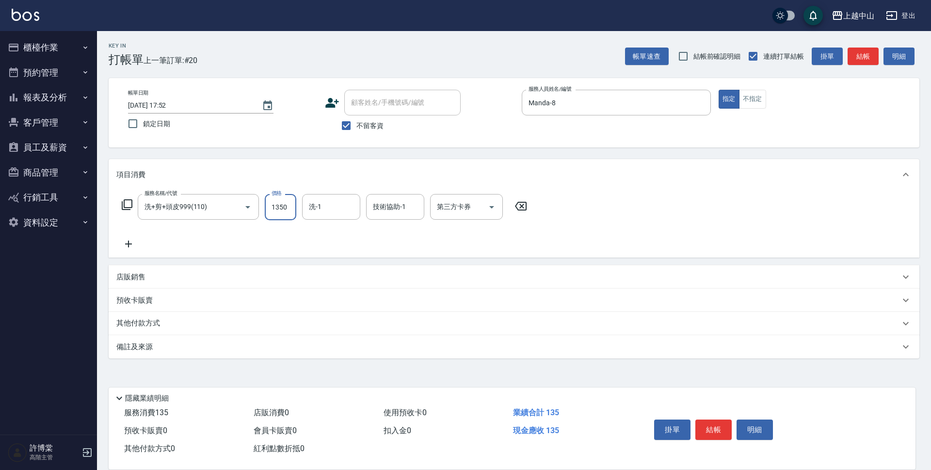
type input "1350"
type input "[PERSON_NAME]-39"
